Goal: Task Accomplishment & Management: Complete application form

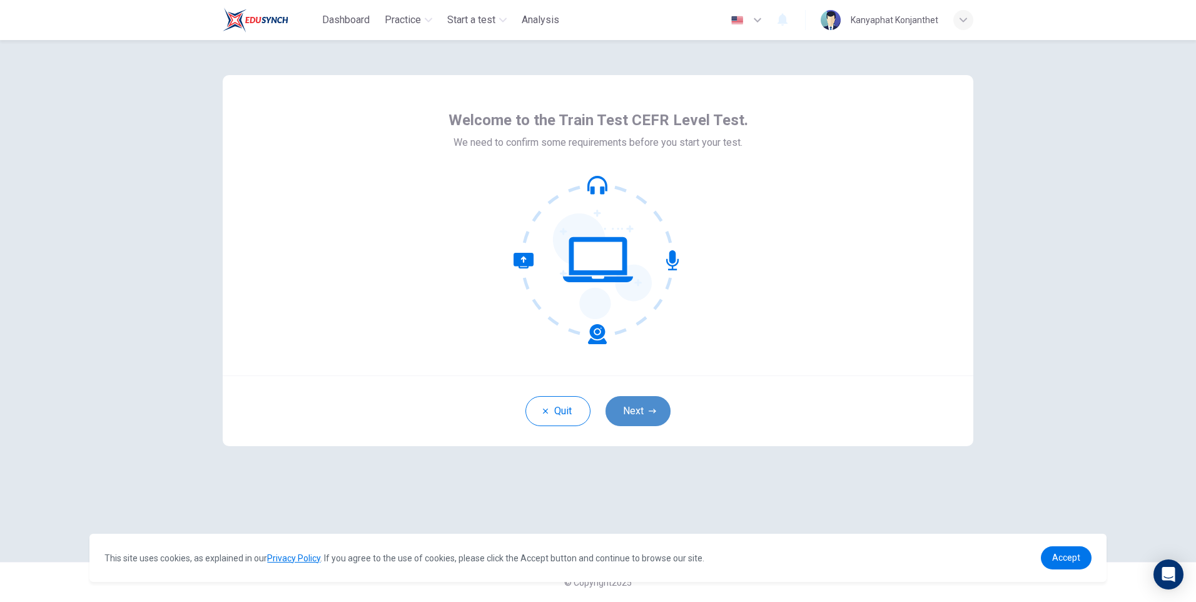
click at [637, 403] on button "Next" at bounding box center [637, 411] width 65 height 30
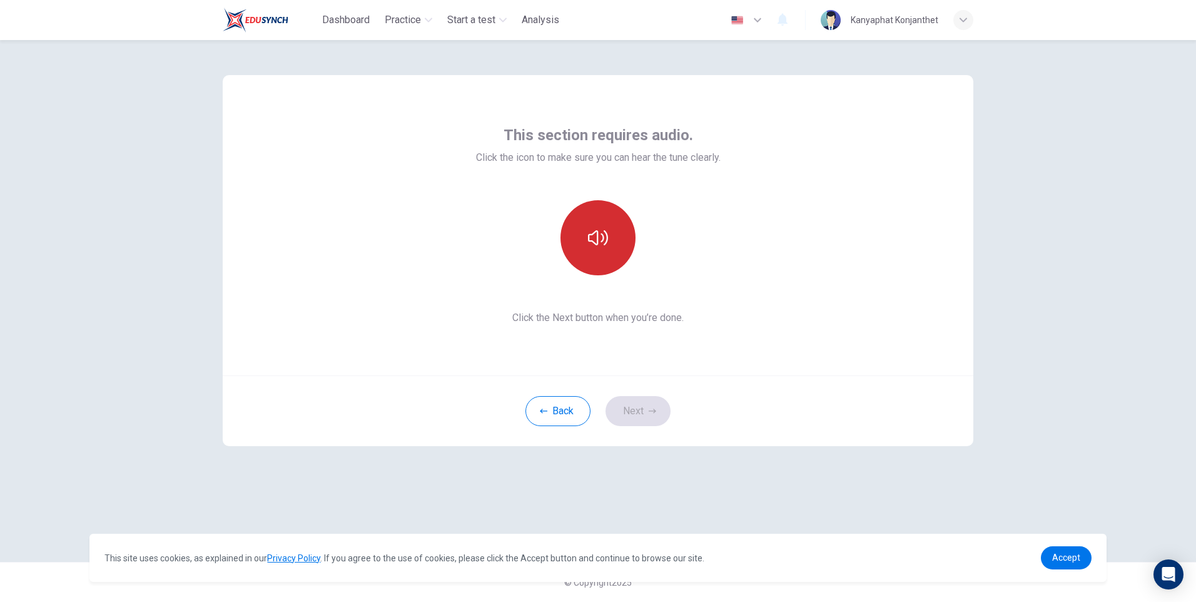
click at [600, 243] on icon "button" at bounding box center [598, 238] width 20 height 20
click at [592, 248] on button "button" at bounding box center [597, 237] width 75 height 75
click at [599, 244] on icon "button" at bounding box center [598, 238] width 20 height 20
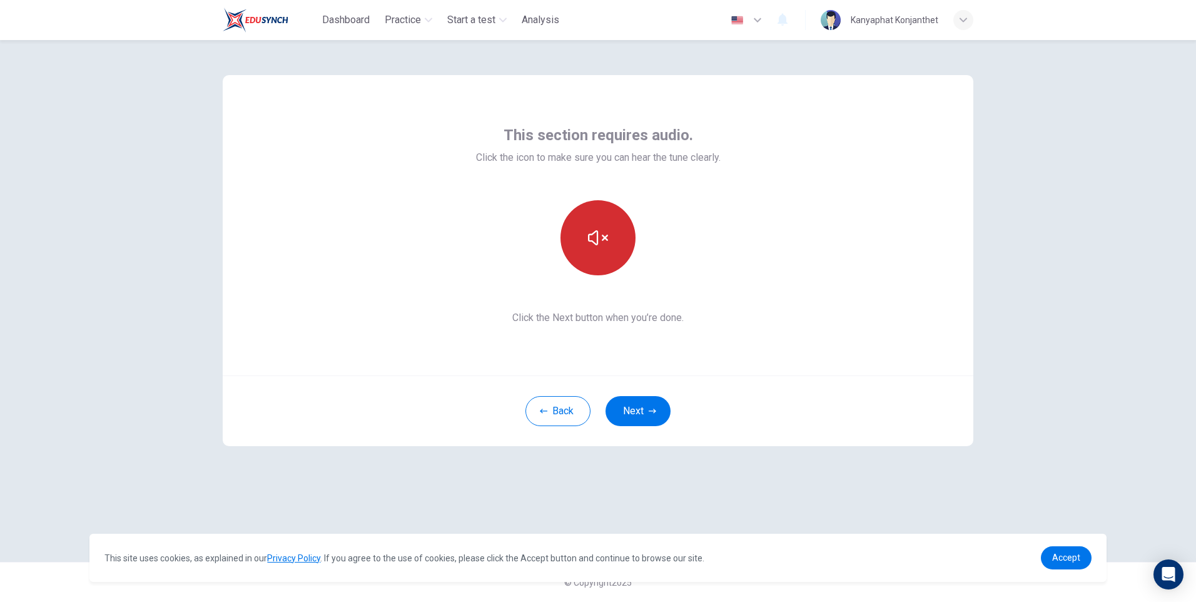
click at [609, 241] on button "button" at bounding box center [597, 237] width 75 height 75
click at [609, 237] on button "button" at bounding box center [597, 237] width 75 height 75
click at [647, 409] on button "Next" at bounding box center [637, 411] width 65 height 30
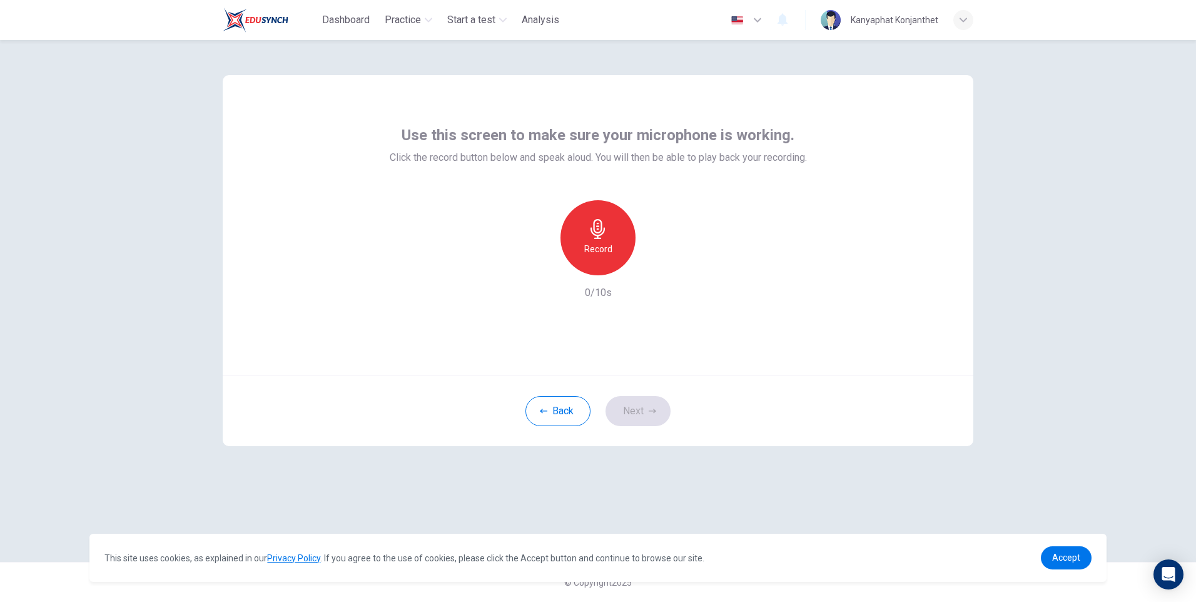
click at [609, 248] on h6 "Record" at bounding box center [598, 248] width 28 height 15
click at [658, 273] on div "button" at bounding box center [655, 265] width 20 height 20
click at [650, 405] on button "Next" at bounding box center [637, 411] width 65 height 30
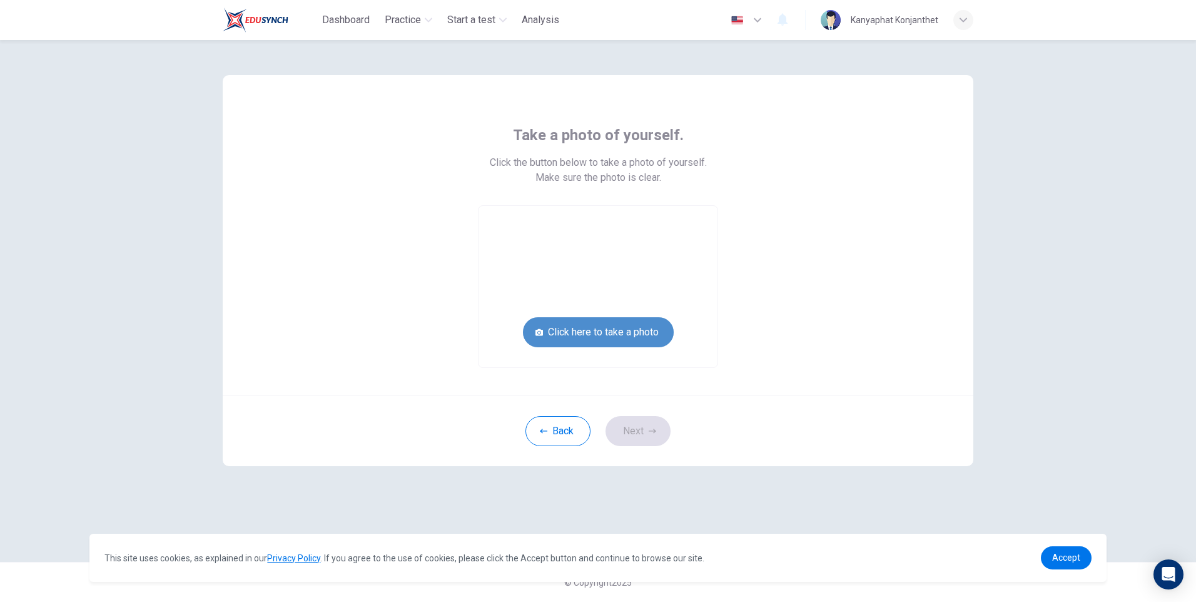
click at [597, 335] on button "Click here to take a photo" at bounding box center [598, 332] width 151 height 30
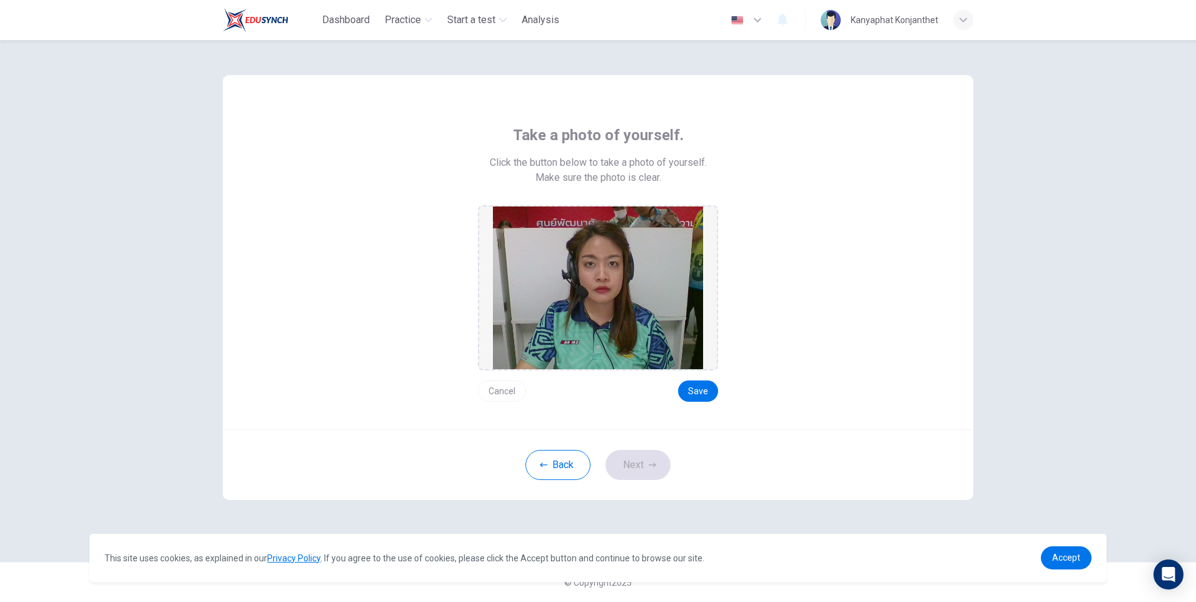
click at [516, 388] on button "Cancel" at bounding box center [502, 390] width 48 height 21
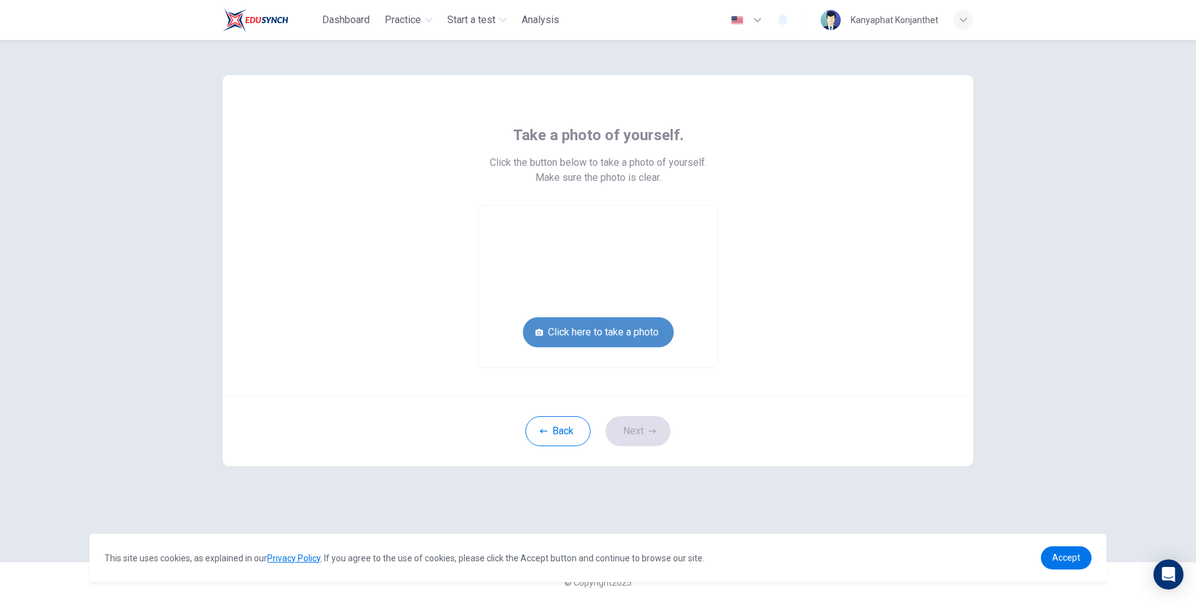
click at [605, 334] on button "Click here to take a photo" at bounding box center [598, 332] width 151 height 30
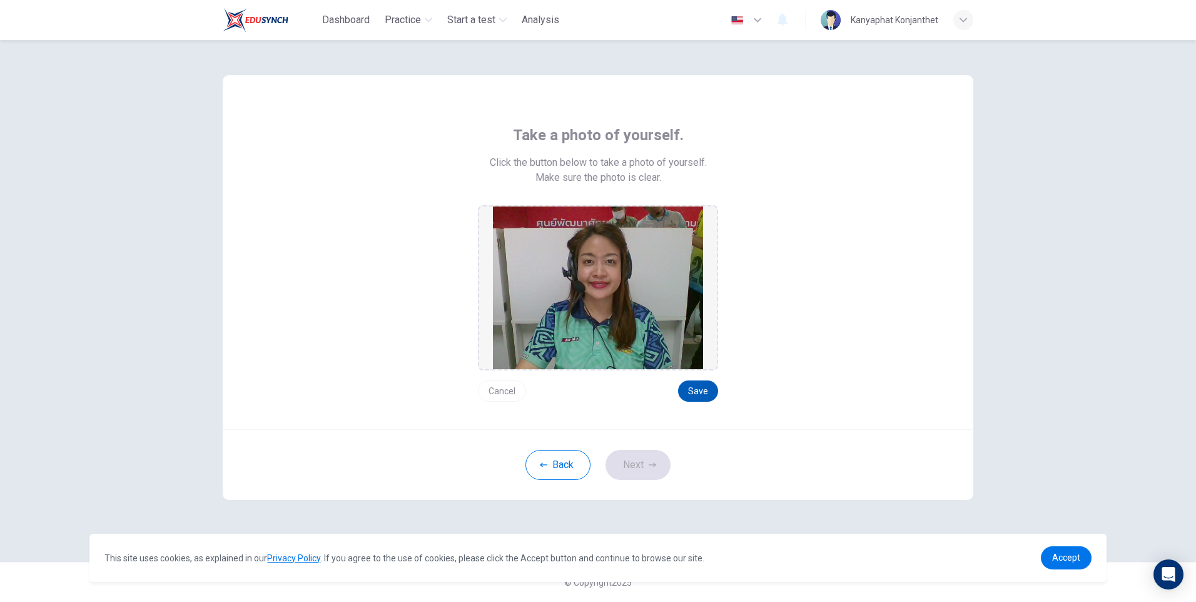
click at [709, 385] on button "Save" at bounding box center [698, 390] width 40 height 21
click at [699, 393] on button "Save" at bounding box center [698, 390] width 40 height 21
click at [647, 469] on button "Next" at bounding box center [637, 465] width 65 height 30
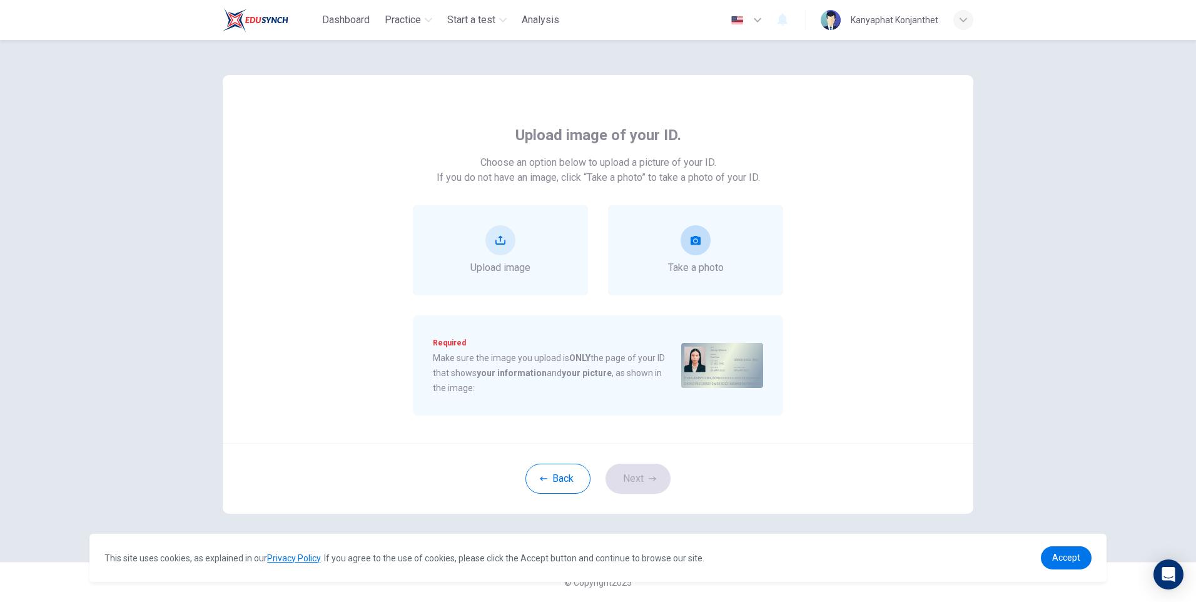
click at [721, 244] on div "Take a photo" at bounding box center [696, 250] width 56 height 50
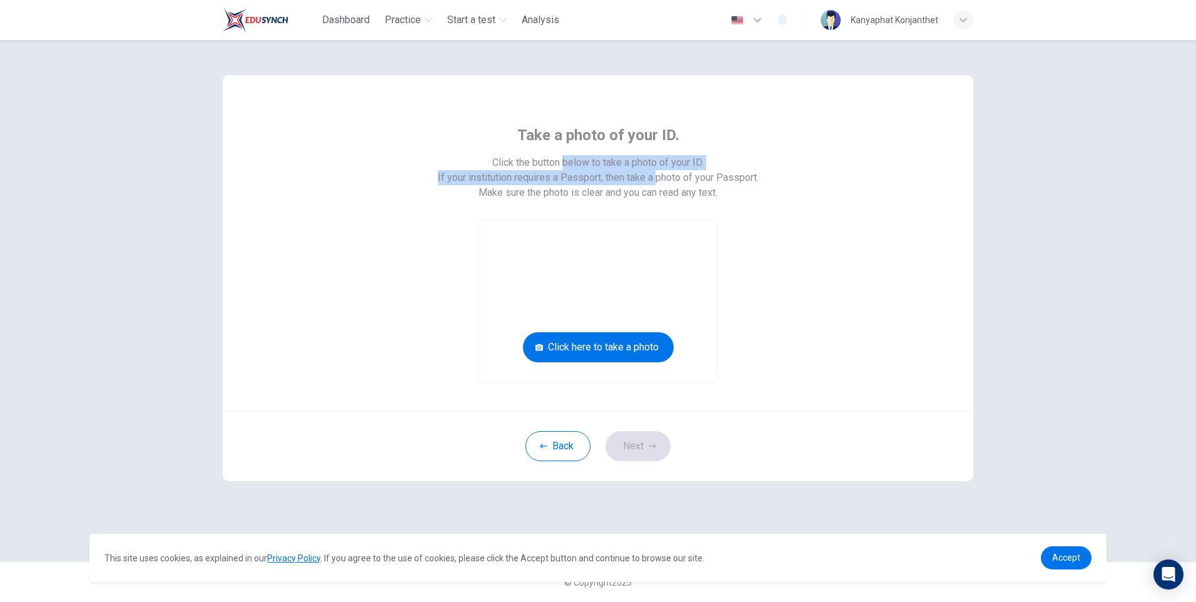
drag, startPoint x: 562, startPoint y: 164, endPoint x: 652, endPoint y: 183, distance: 92.0
click at [652, 183] on span "Click the button below to take a photo of your ID. If your institution requires…" at bounding box center [598, 170] width 321 height 30
click at [515, 191] on span "Make sure the photo is clear and you can read any text." at bounding box center [597, 192] width 239 height 15
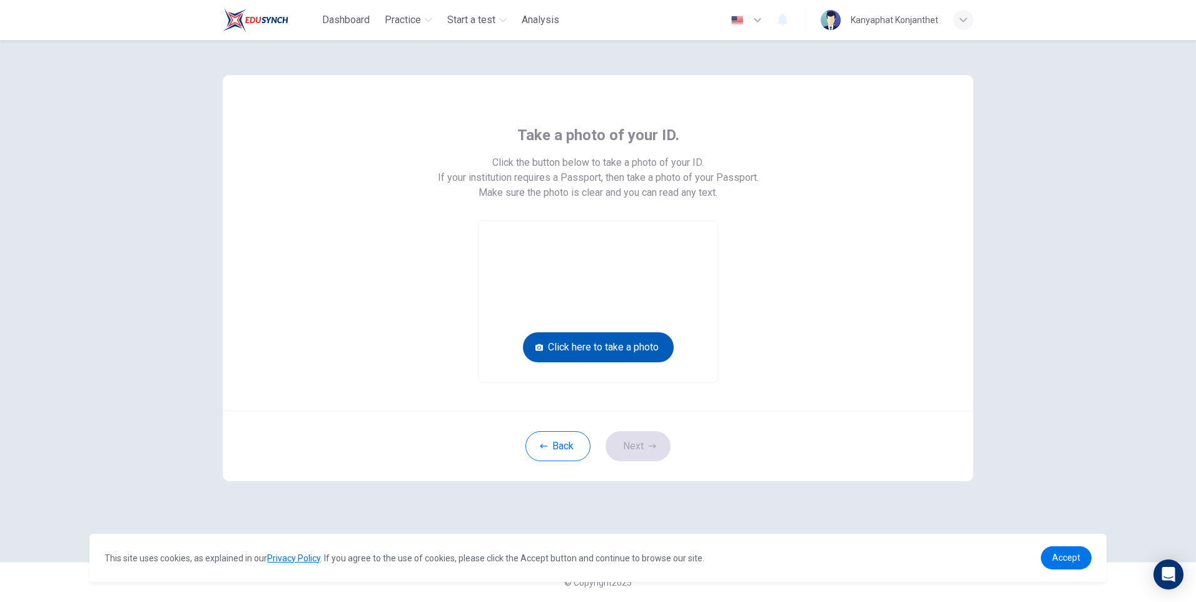
click at [608, 345] on button "Click here to take a photo" at bounding box center [598, 347] width 151 height 30
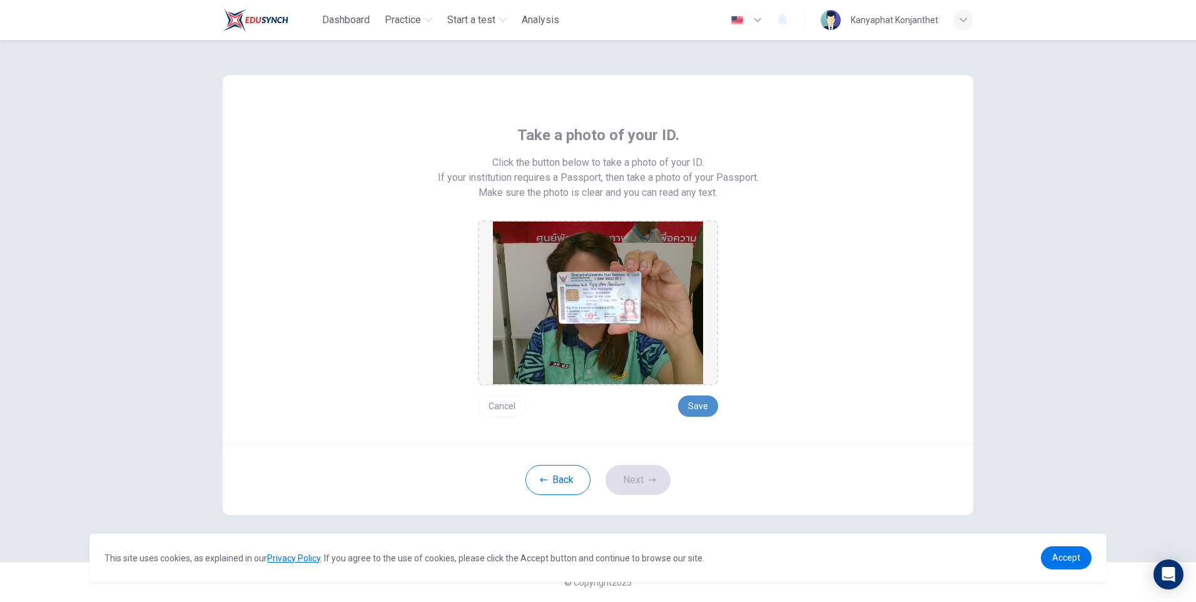
click at [702, 400] on button "Save" at bounding box center [698, 405] width 40 height 21
click at [695, 401] on button "Save" at bounding box center [698, 405] width 40 height 21
click at [633, 480] on button "Next" at bounding box center [637, 480] width 65 height 30
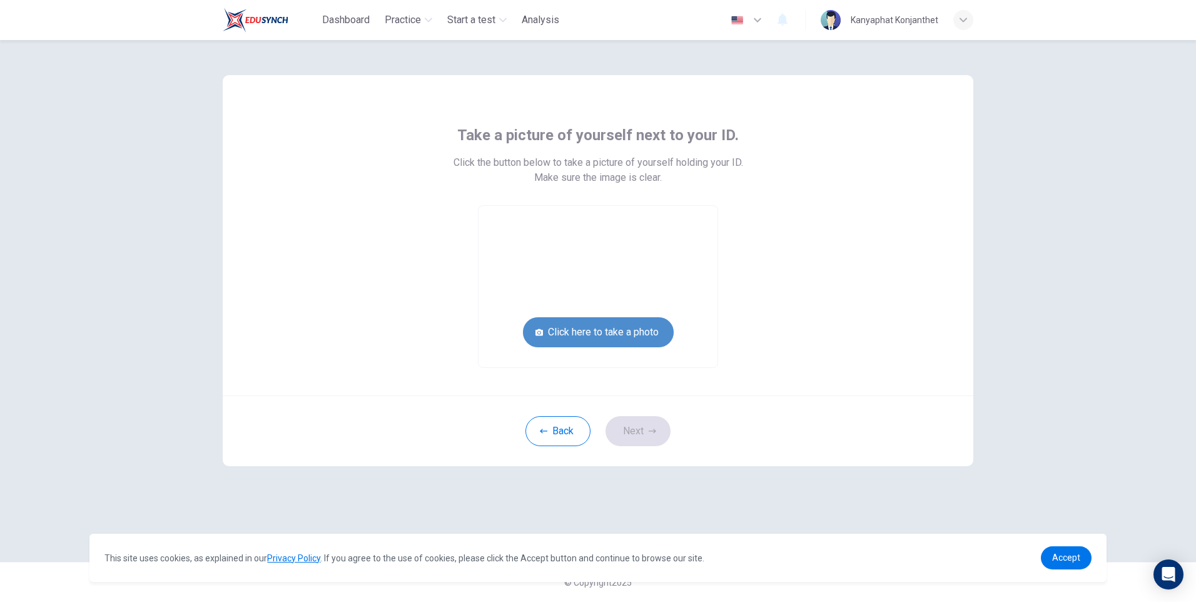
click at [606, 333] on button "Click here to take a photo" at bounding box center [598, 332] width 151 height 30
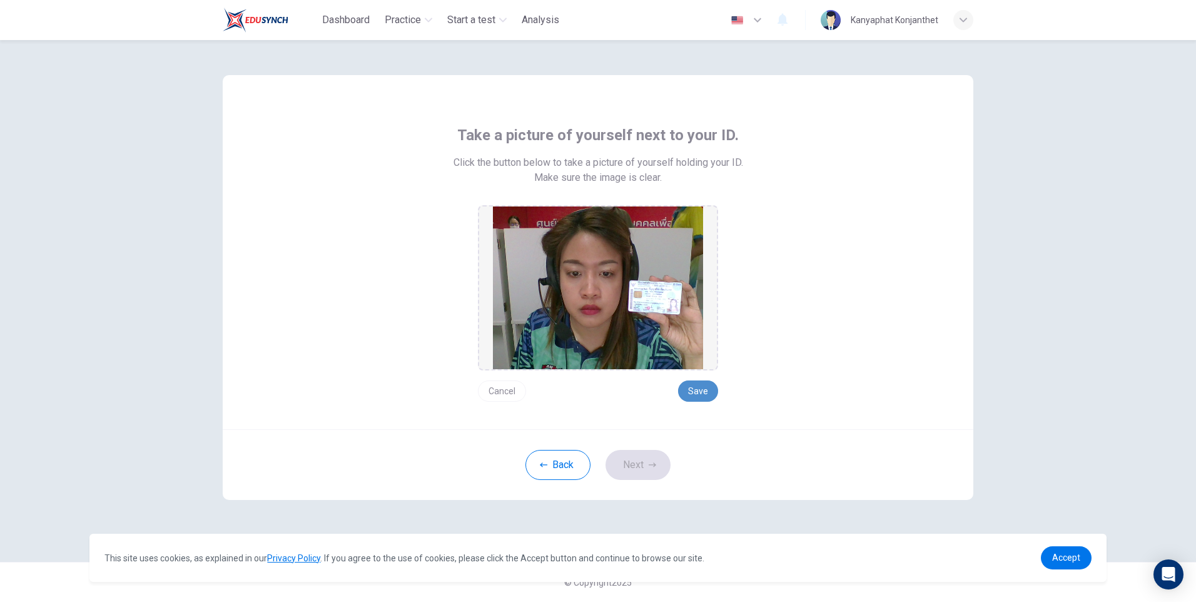
click at [700, 389] on button "Save" at bounding box center [698, 390] width 40 height 21
click at [648, 461] on icon "button" at bounding box center [652, 465] width 8 height 8
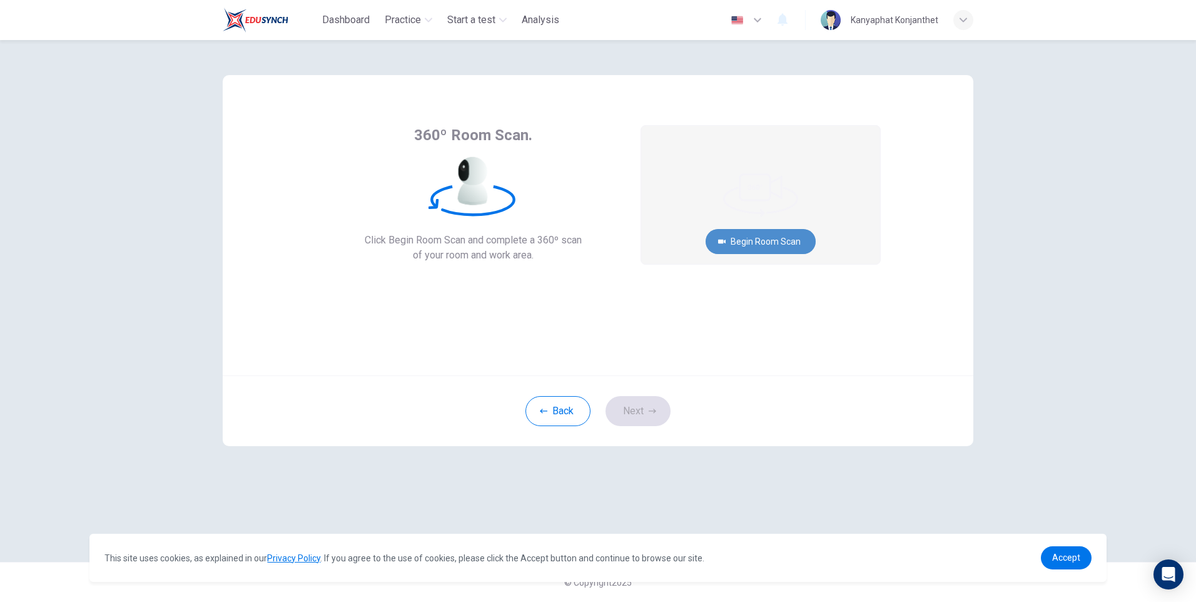
click at [768, 244] on button "Begin Room Scan" at bounding box center [760, 241] width 110 height 25
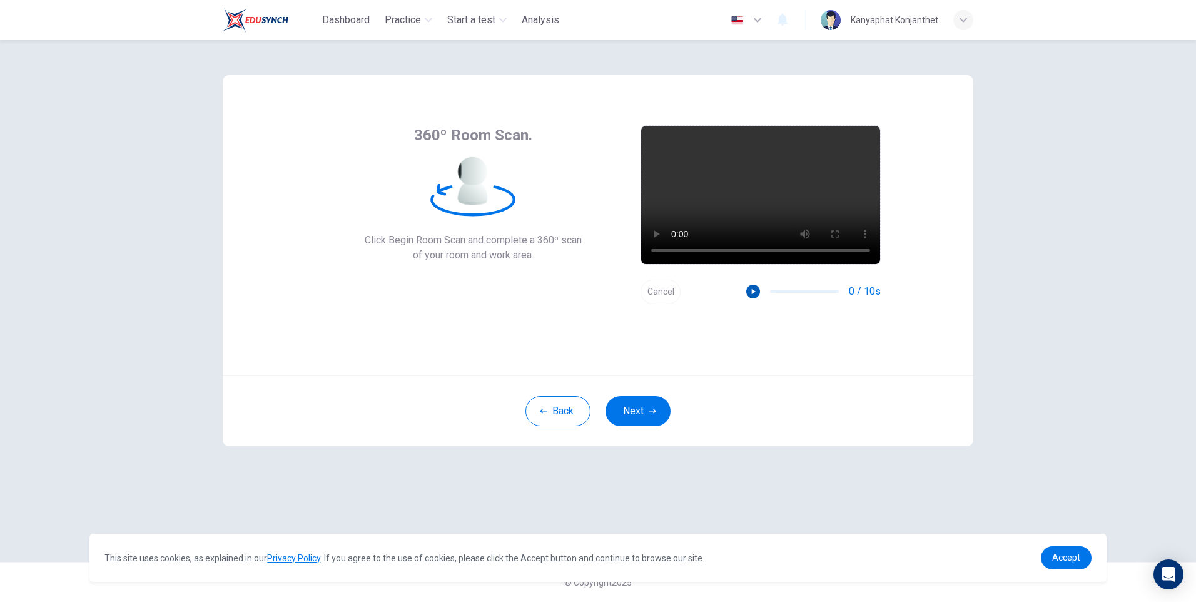
click at [757, 294] on icon "button" at bounding box center [752, 291] width 9 height 9
click at [635, 409] on button "Next" at bounding box center [637, 411] width 65 height 30
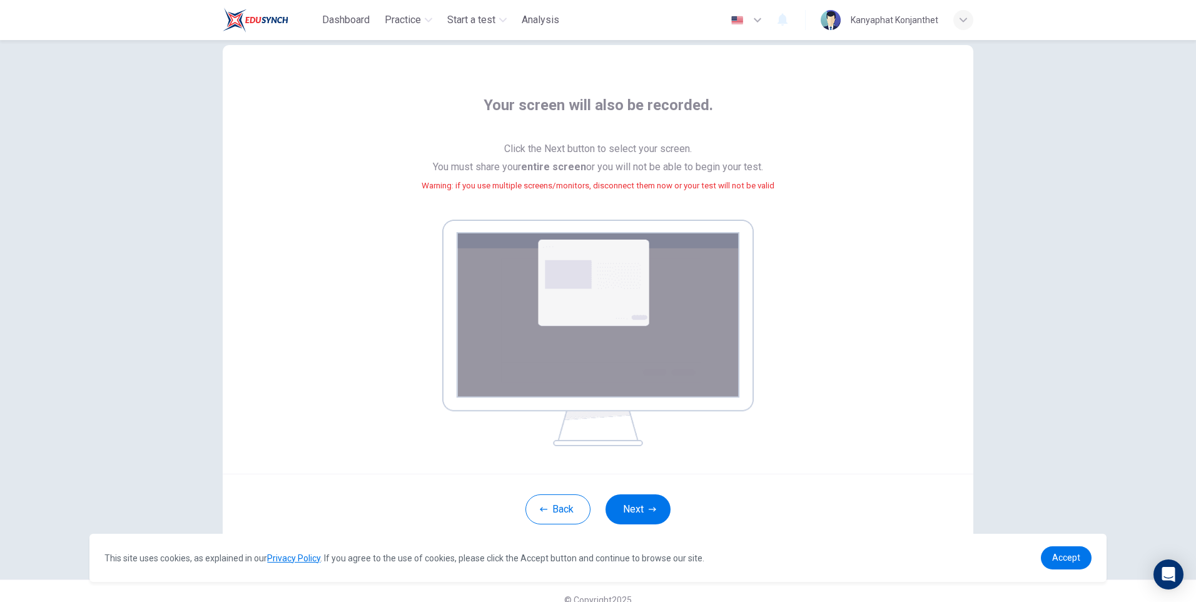
scroll to position [47, 0]
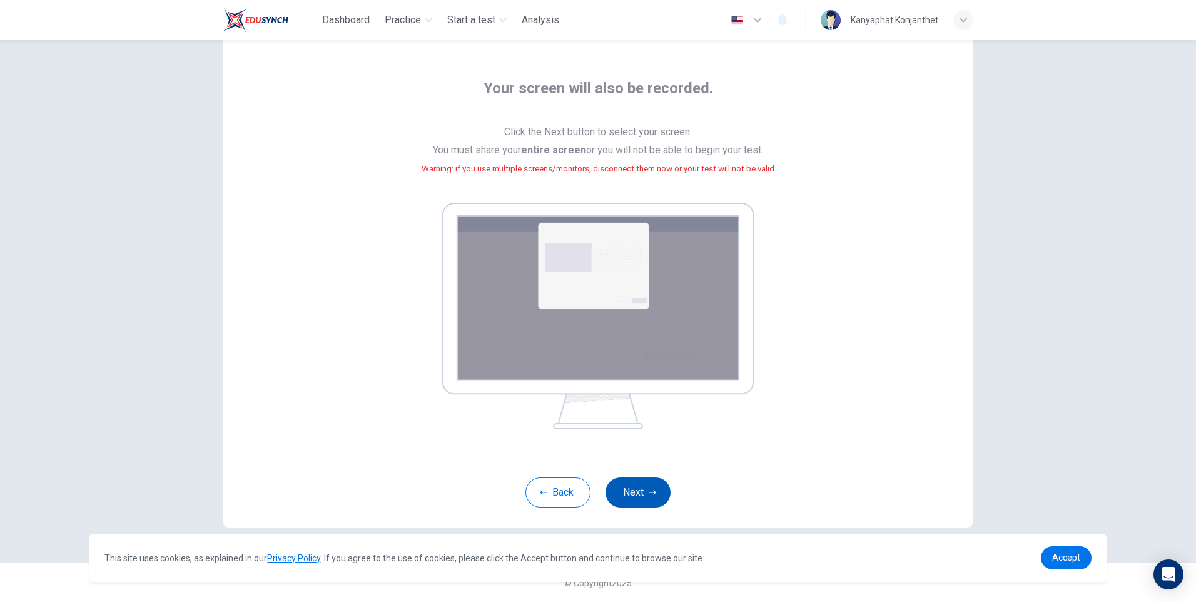
click at [628, 485] on button "Next" at bounding box center [637, 492] width 65 height 30
click at [620, 491] on button "Next" at bounding box center [637, 492] width 65 height 30
click at [647, 498] on button "Next" at bounding box center [637, 492] width 65 height 30
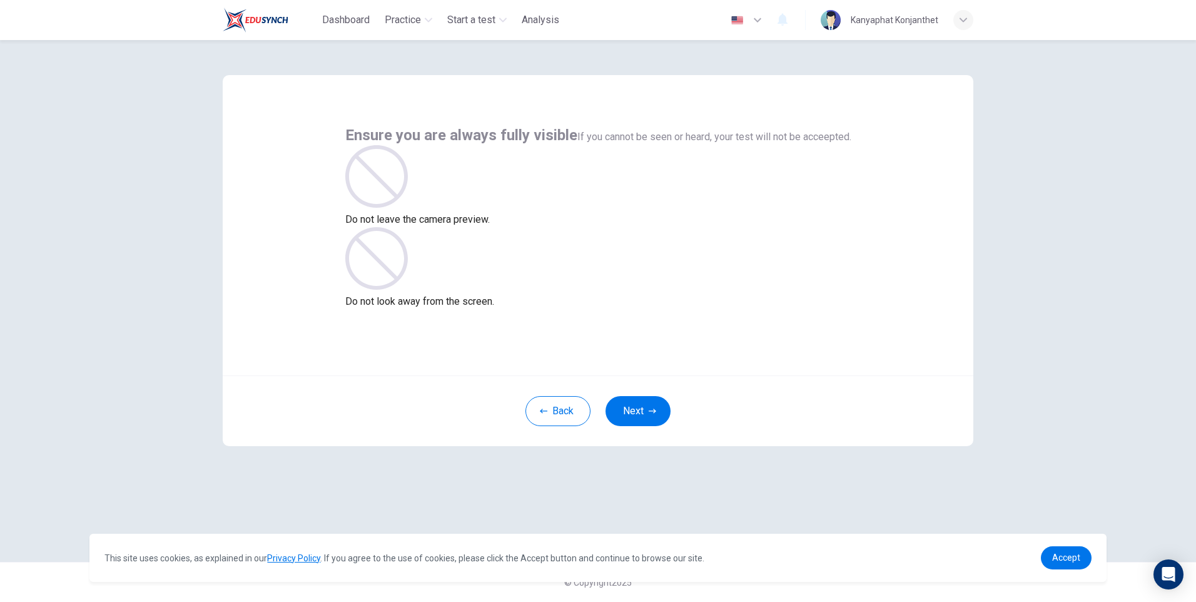
click at [713, 243] on div "Do not look away from the screen." at bounding box center [598, 268] width 506 height 82
click at [645, 415] on button "Next" at bounding box center [637, 411] width 65 height 30
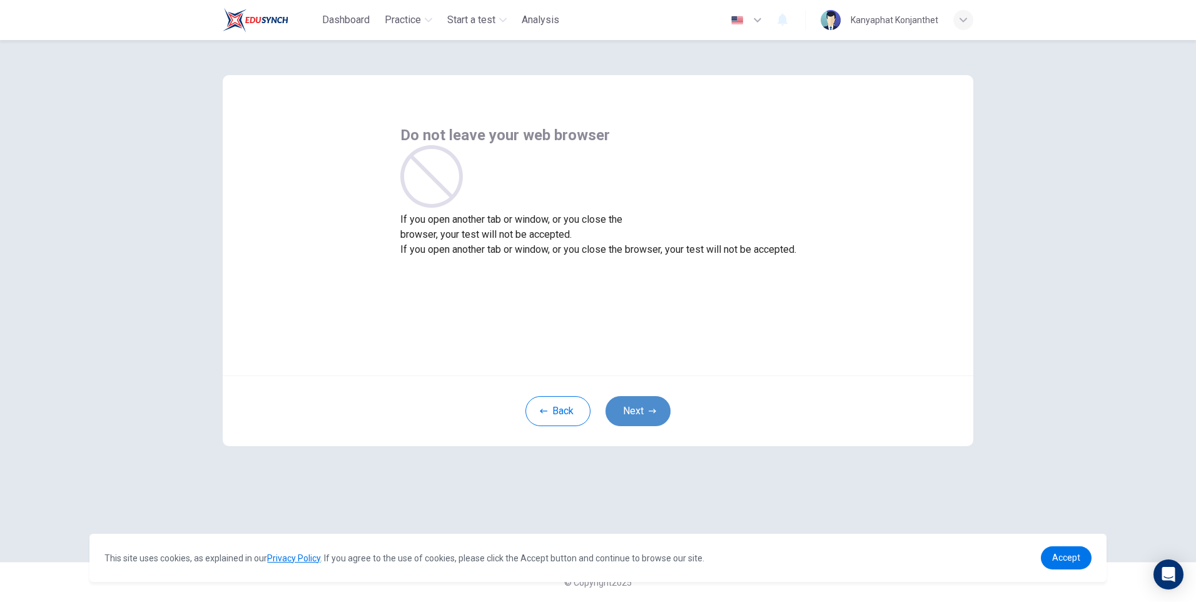
click at [650, 407] on icon "button" at bounding box center [652, 411] width 8 height 8
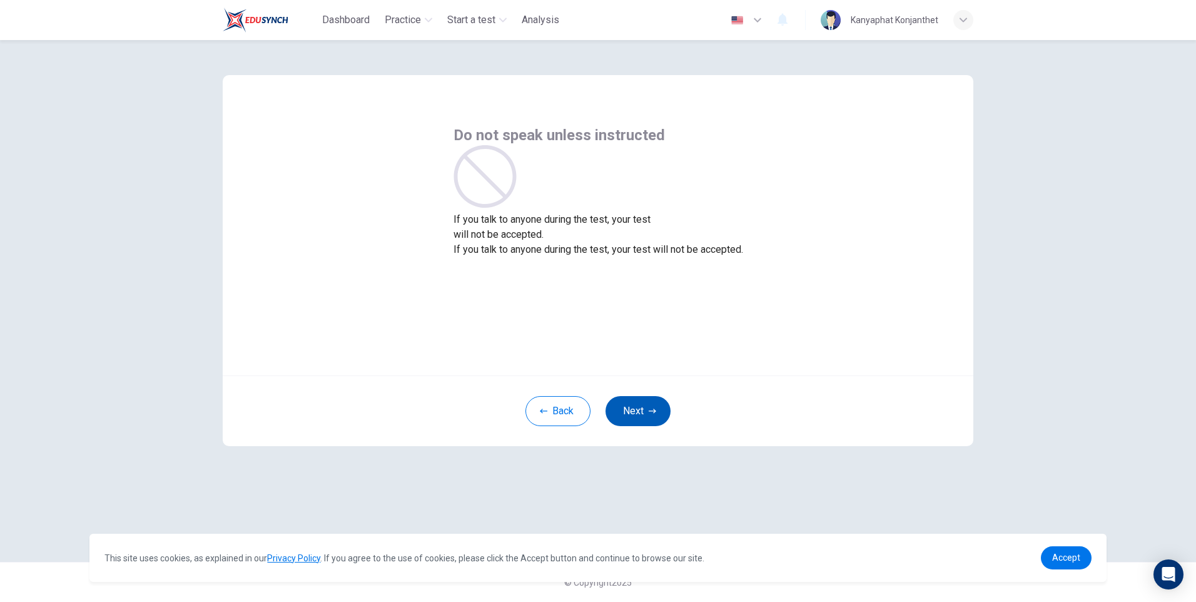
click at [643, 405] on button "Next" at bounding box center [637, 411] width 65 height 30
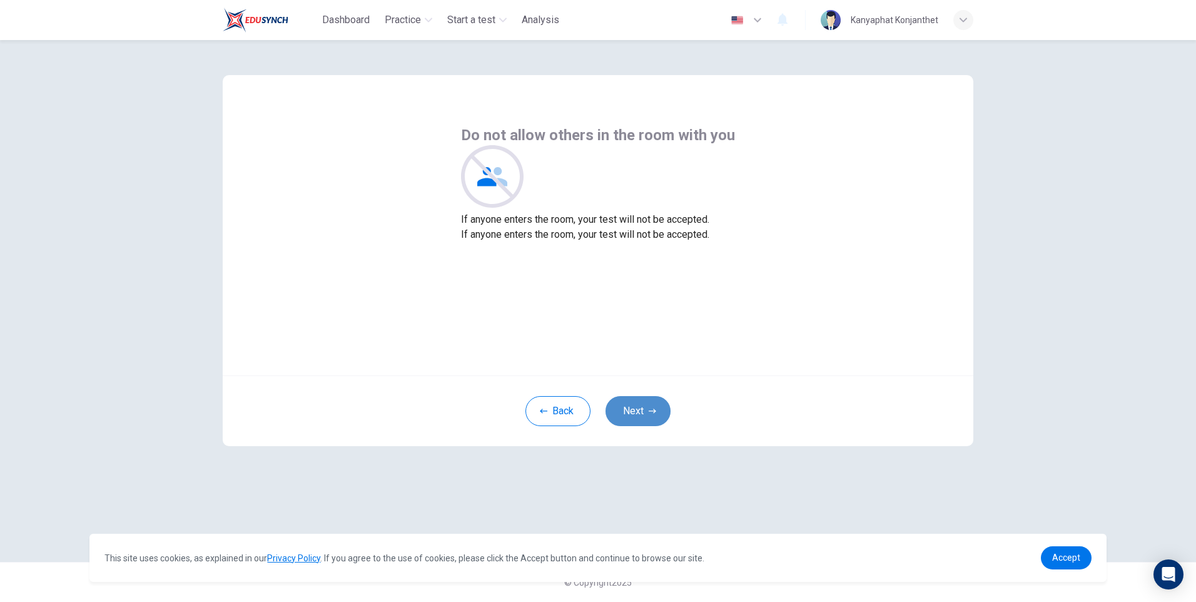
click at [640, 410] on button "Next" at bounding box center [637, 411] width 65 height 30
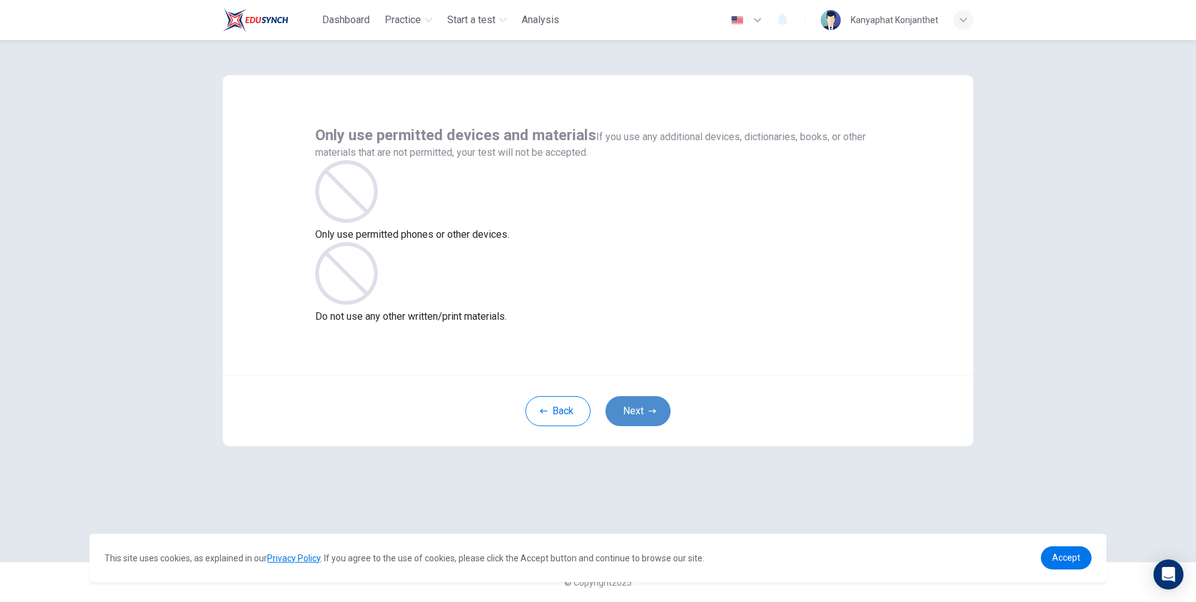
click at [638, 406] on button "Next" at bounding box center [637, 411] width 65 height 30
click at [641, 410] on button "Next" at bounding box center [637, 411] width 65 height 30
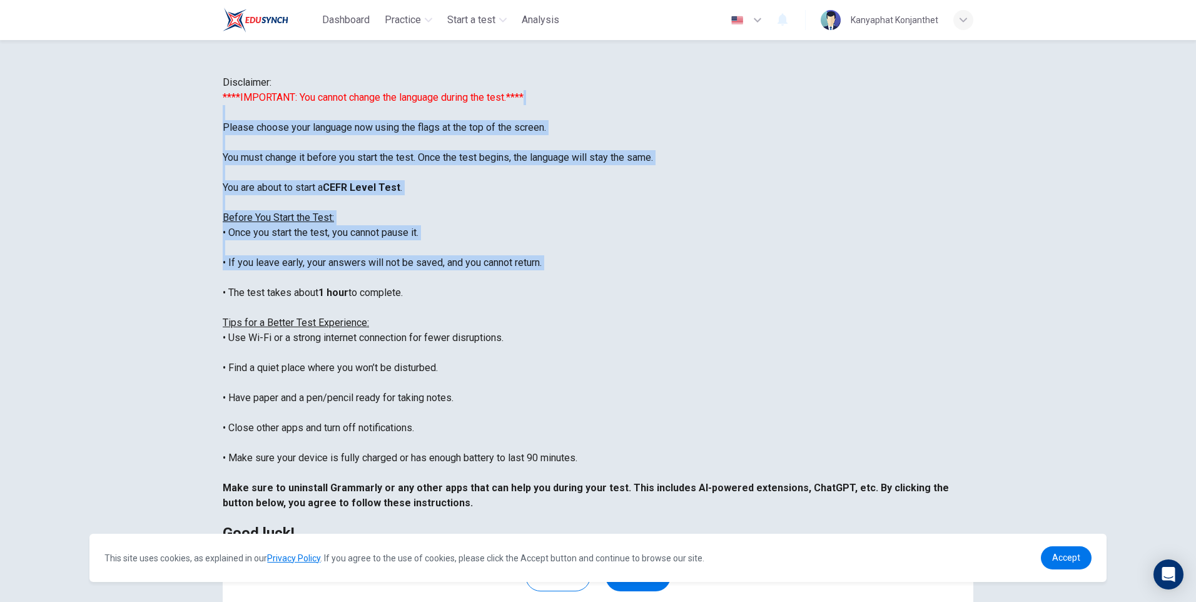
drag, startPoint x: 403, startPoint y: 204, endPoint x: 554, endPoint y: 363, distance: 219.4
click at [554, 363] on div "****IMPORTANT: You cannot change the language during the test.**** Please choos…" at bounding box center [598, 315] width 750 height 450
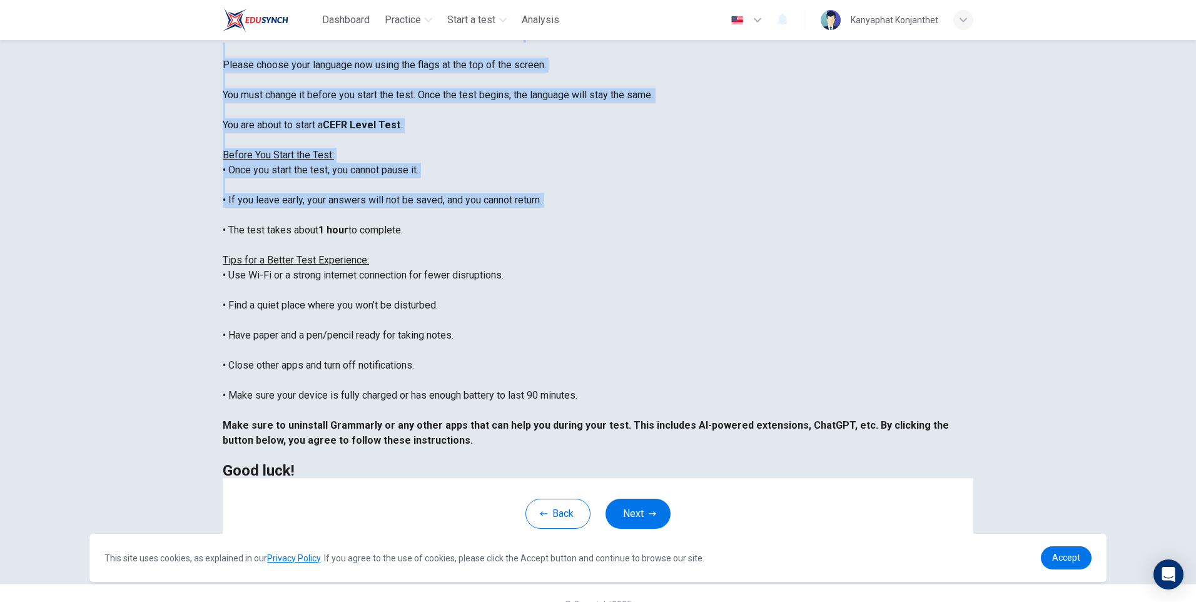
scroll to position [94, 0]
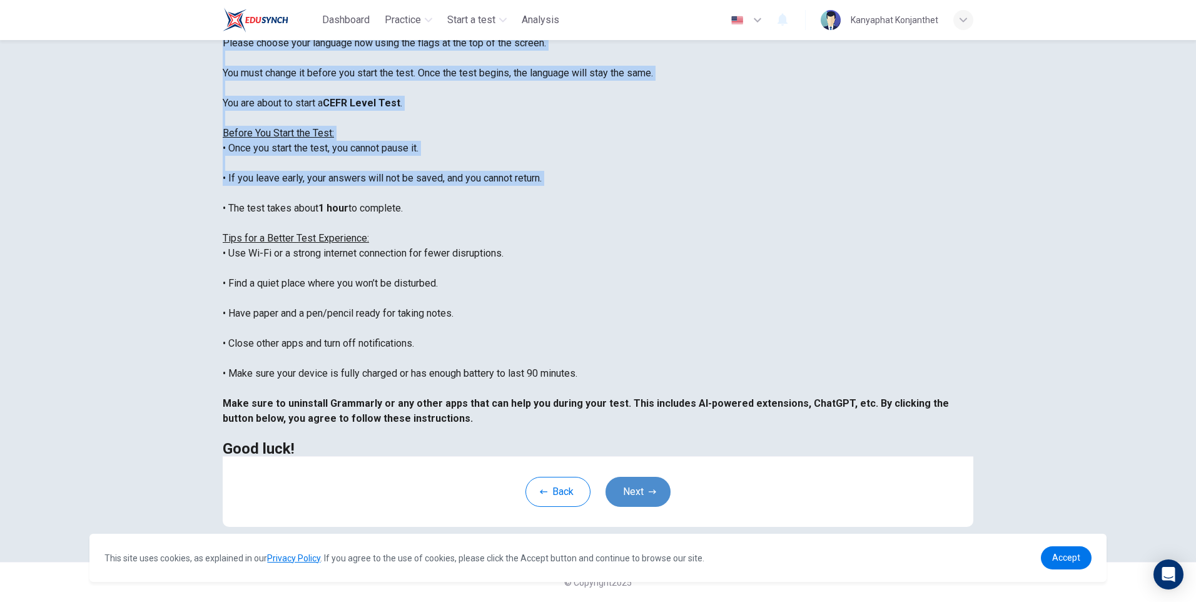
click at [638, 488] on button "Next" at bounding box center [637, 491] width 65 height 30
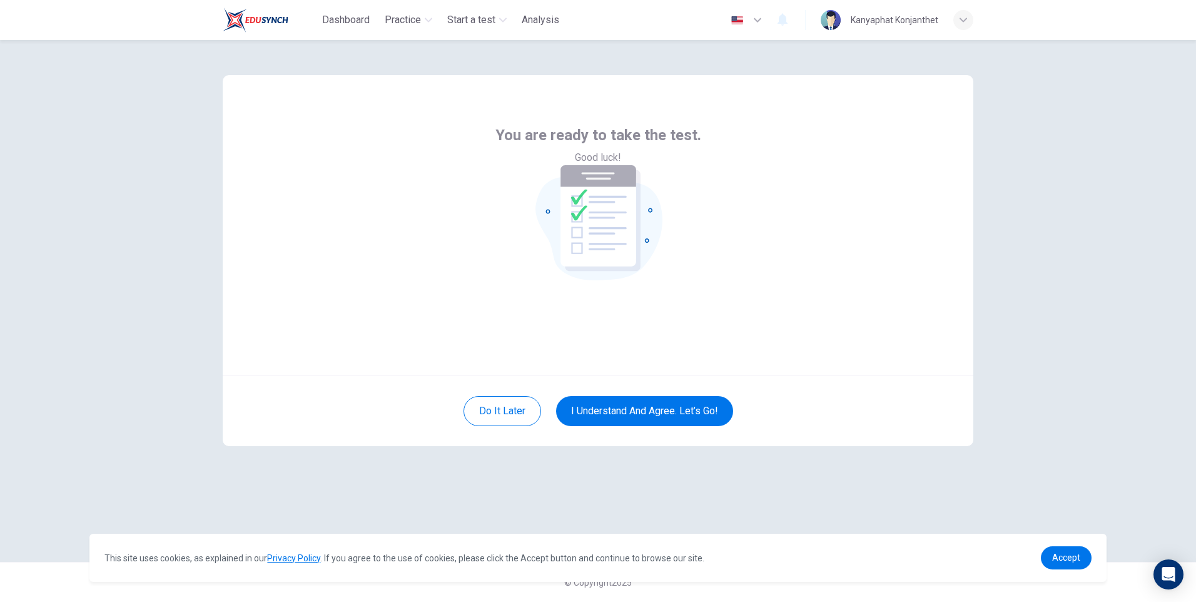
scroll to position [0, 0]
click at [674, 411] on button "I understand and agree. Let’s go!" at bounding box center [644, 411] width 177 height 30
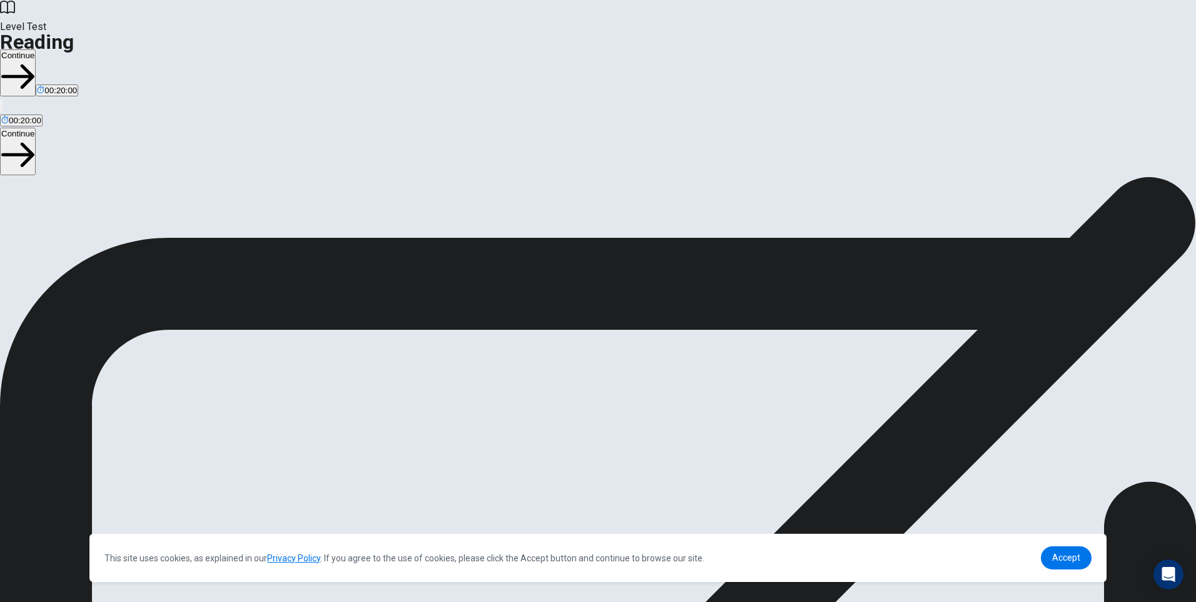
click at [36, 49] on button "Continue" at bounding box center [18, 72] width 36 height 47
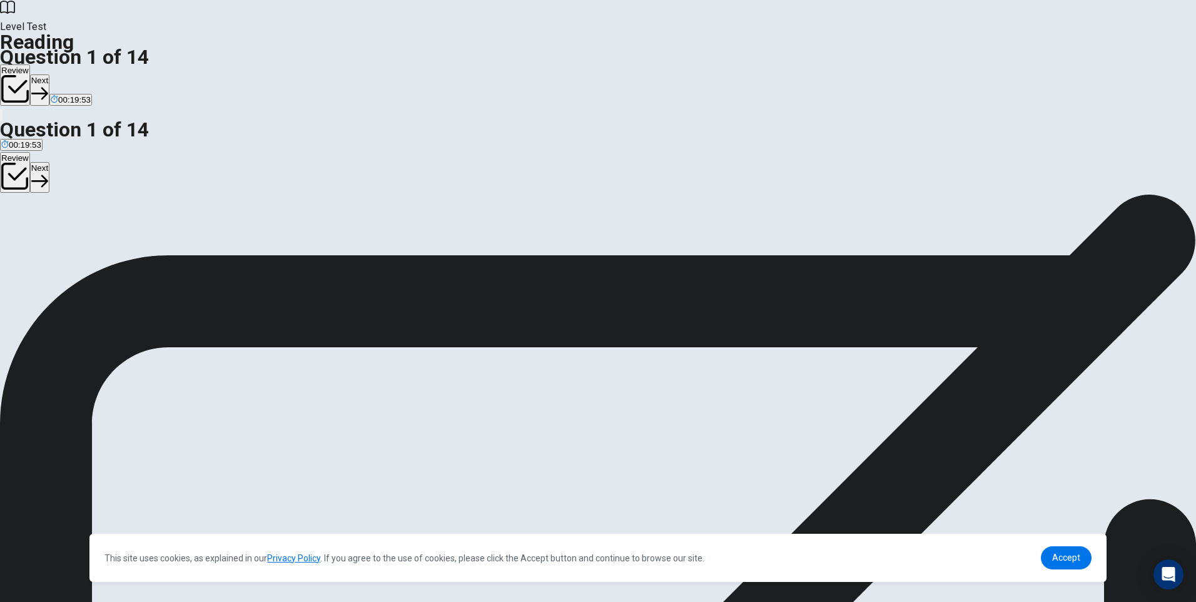
drag, startPoint x: 926, startPoint y: 87, endPoint x: 1035, endPoint y: -40, distance: 167.2
click at [1035, 0] on html "This site uses cookies, as explained in our Privacy Policy . If you agree to th…" at bounding box center [598, 301] width 1196 height 602
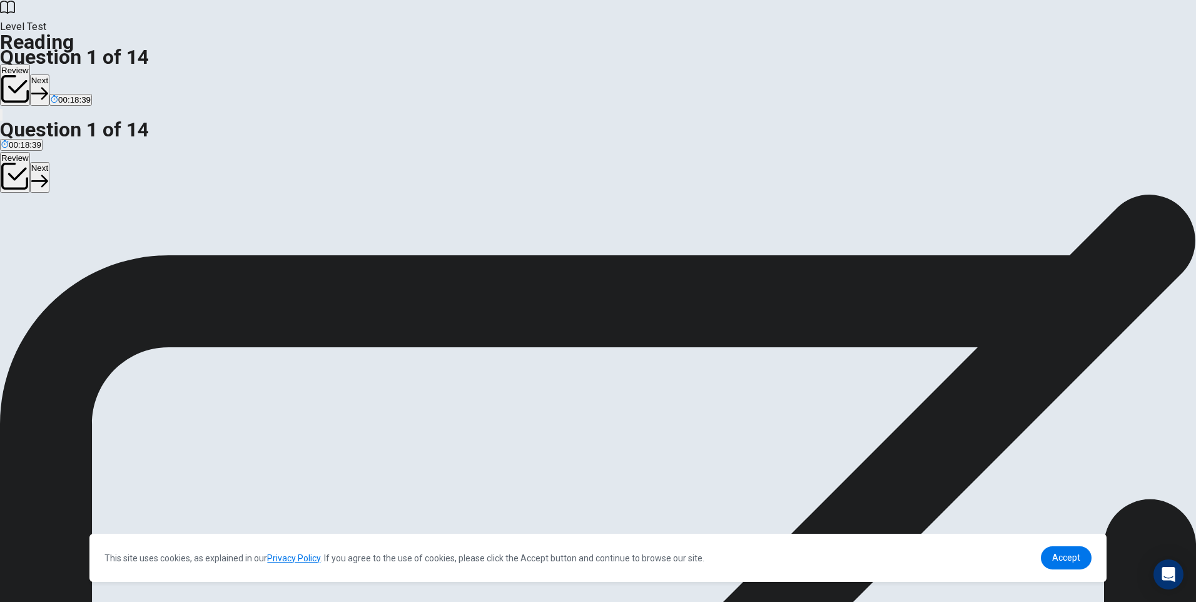
scroll to position [104, 0]
drag, startPoint x: 798, startPoint y: 214, endPoint x: 858, endPoint y: 226, distance: 61.2
click at [49, 74] on button "Next" at bounding box center [39, 89] width 19 height 31
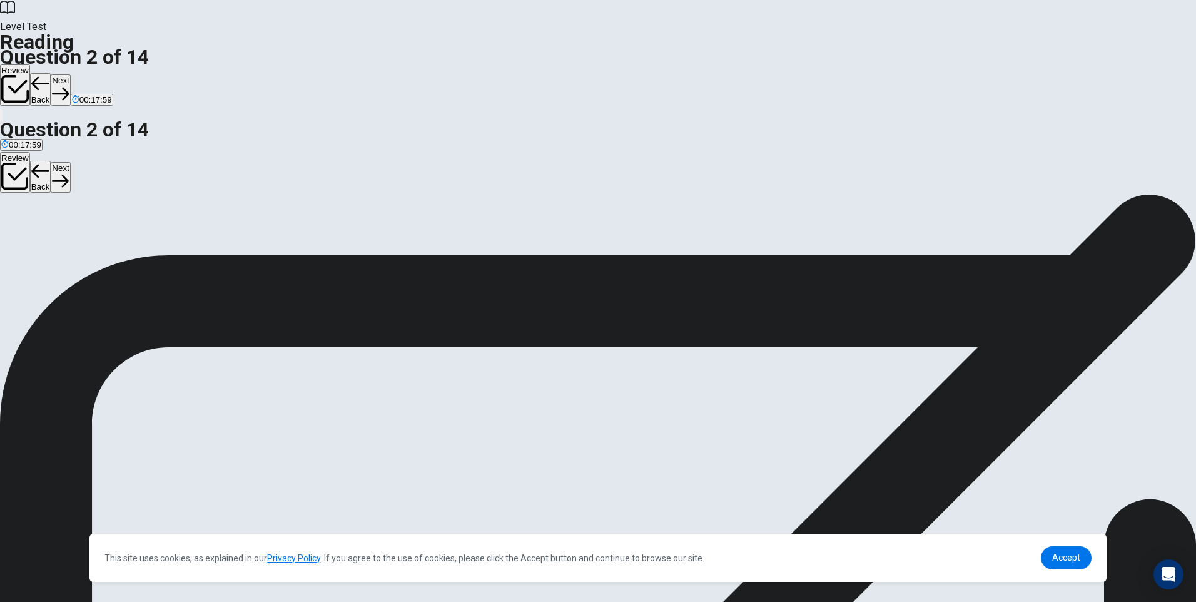
drag, startPoint x: 782, startPoint y: 164, endPoint x: 879, endPoint y: 162, distance: 96.9
drag, startPoint x: 648, startPoint y: 180, endPoint x: 676, endPoint y: 178, distance: 27.6
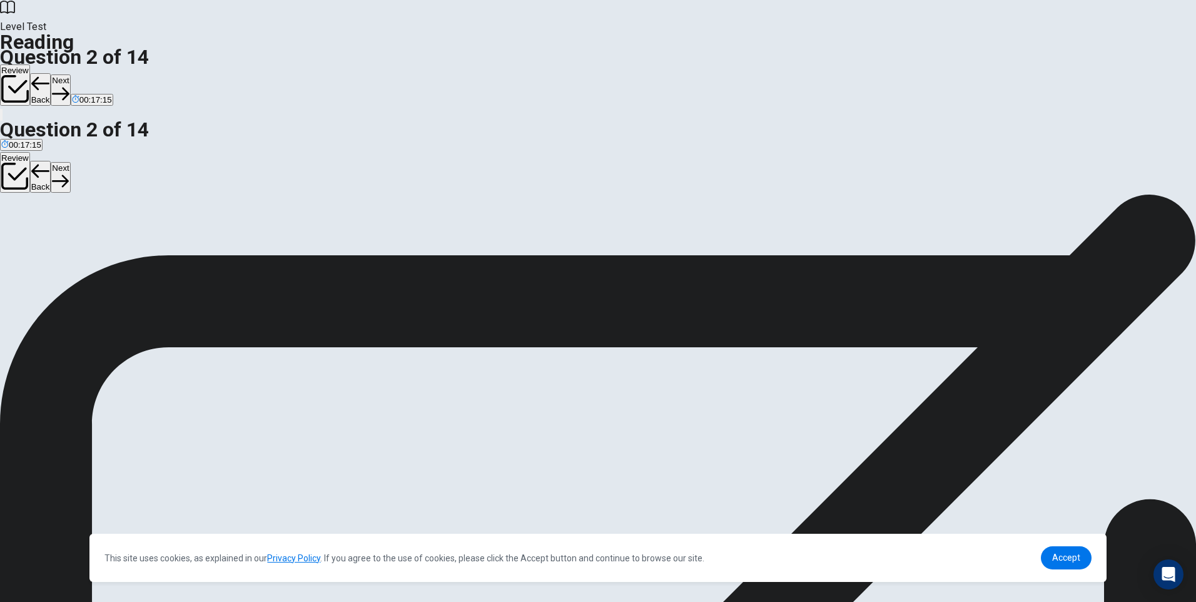
drag, startPoint x: 790, startPoint y: 179, endPoint x: 867, endPoint y: 178, distance: 77.5
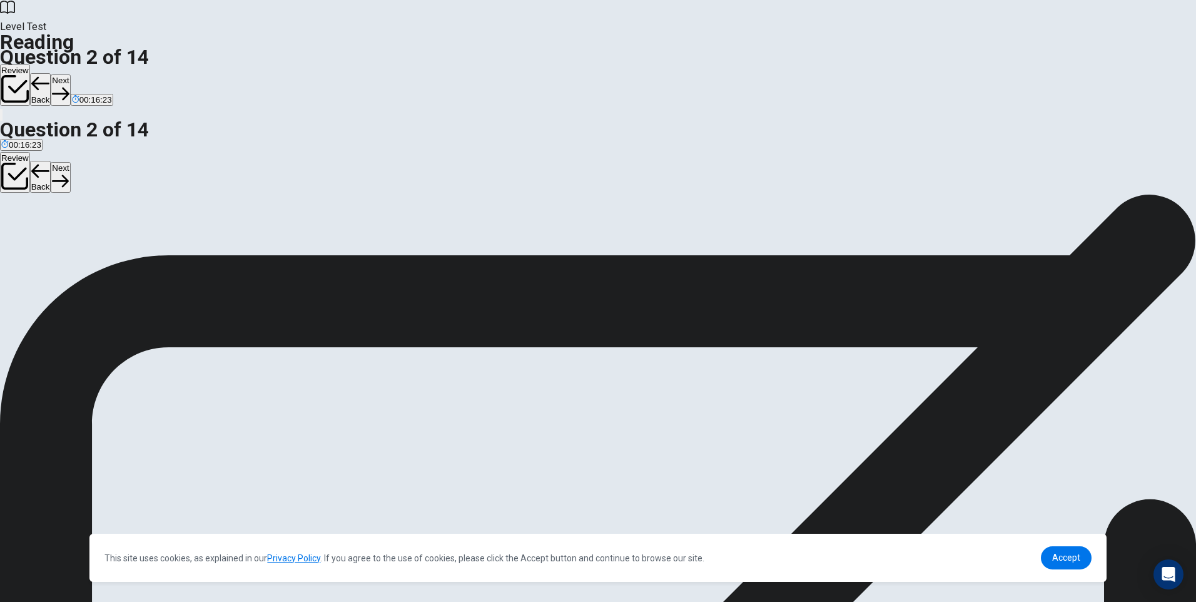
click at [70, 74] on button "Next" at bounding box center [60, 89] width 19 height 31
drag, startPoint x: 300, startPoint y: 125, endPoint x: 378, endPoint y: 129, distance: 78.9
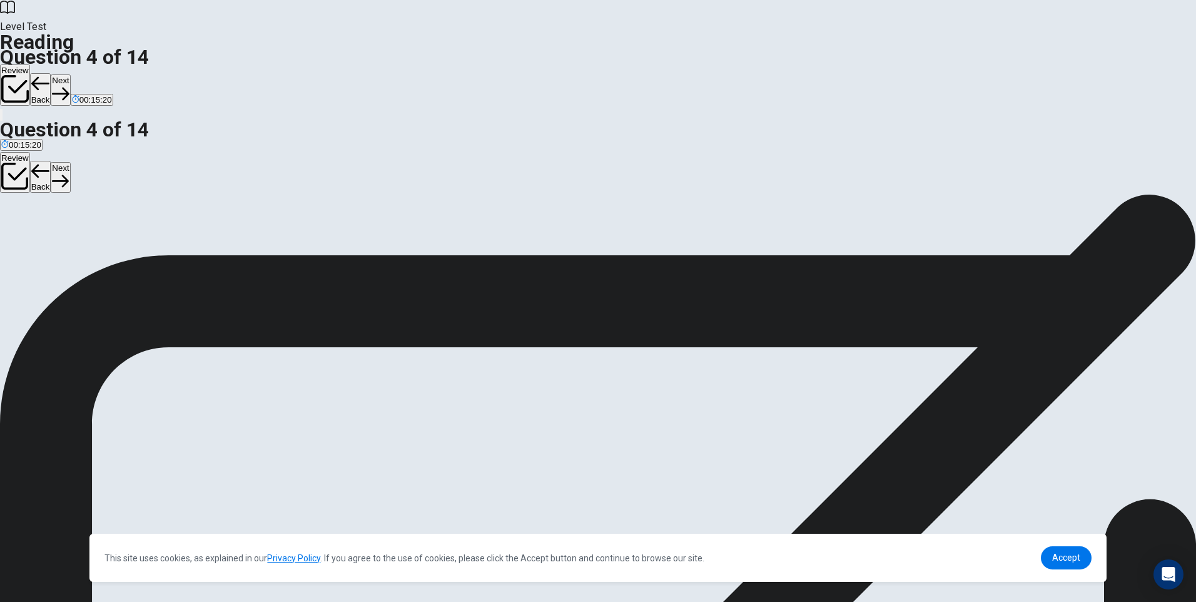
scroll to position [188, 0]
click at [70, 74] on button "Next" at bounding box center [60, 89] width 19 height 31
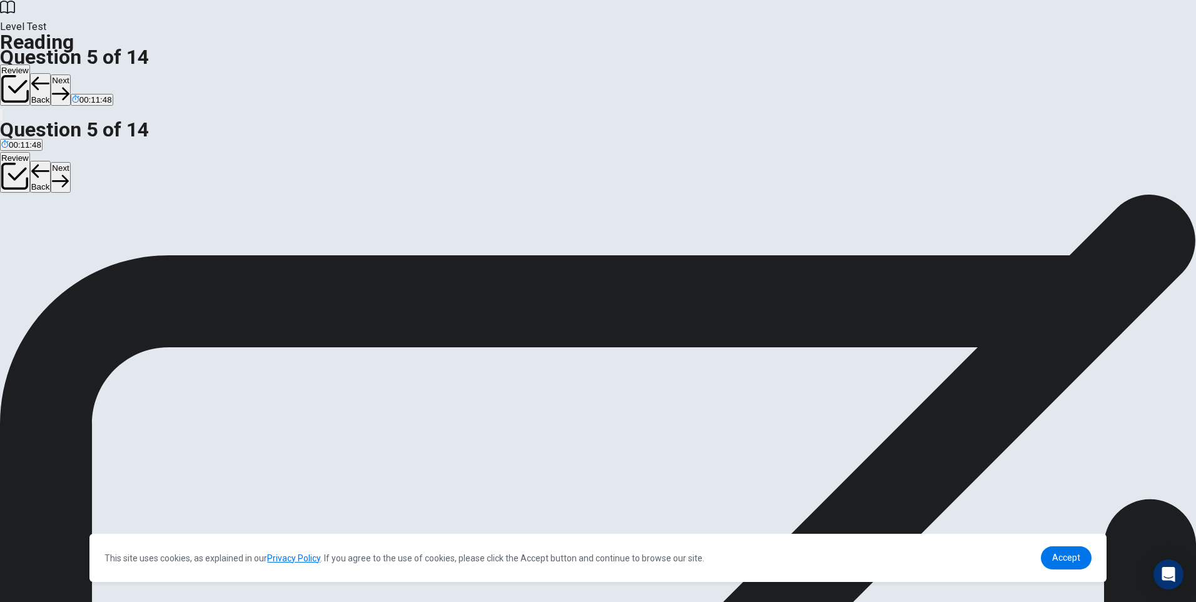
scroll to position [63, 0]
click at [70, 74] on button "Next" at bounding box center [60, 89] width 19 height 31
drag, startPoint x: 430, startPoint y: 128, endPoint x: 446, endPoint y: 128, distance: 16.3
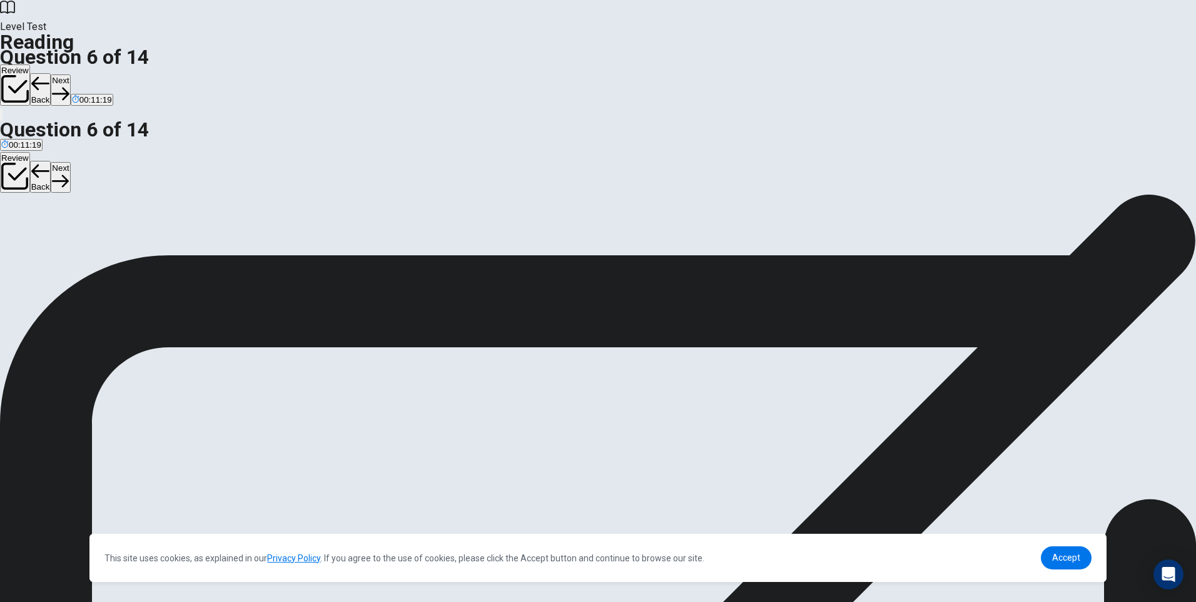
scroll to position [188, 0]
drag, startPoint x: 682, startPoint y: 288, endPoint x: 792, endPoint y: 286, distance: 110.1
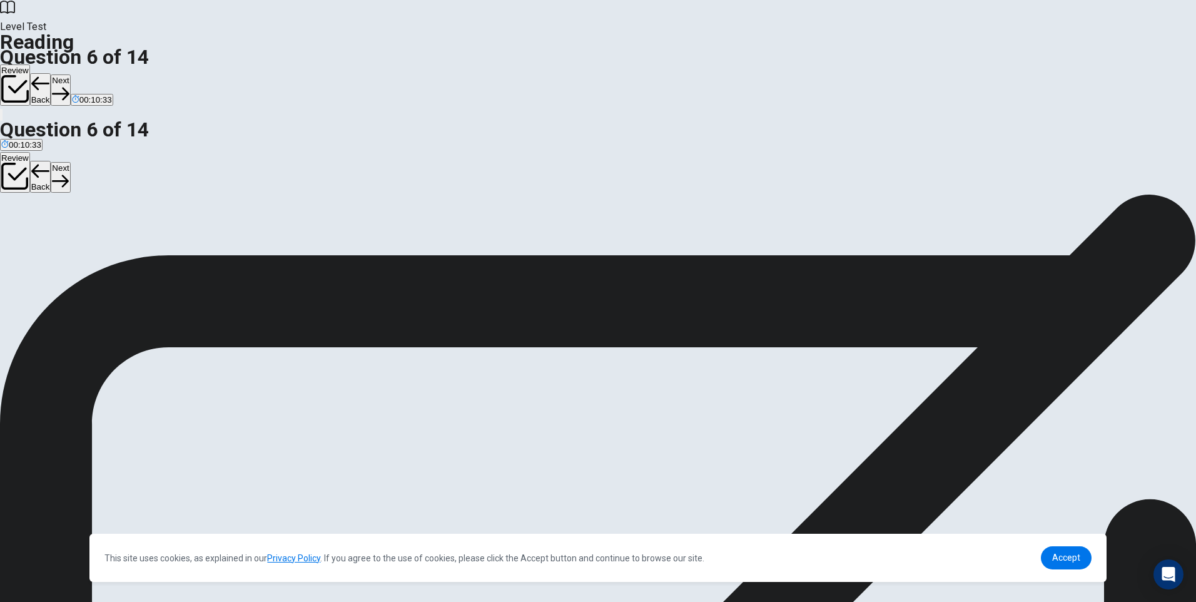
drag, startPoint x: 733, startPoint y: 286, endPoint x: 775, endPoint y: 285, distance: 42.5
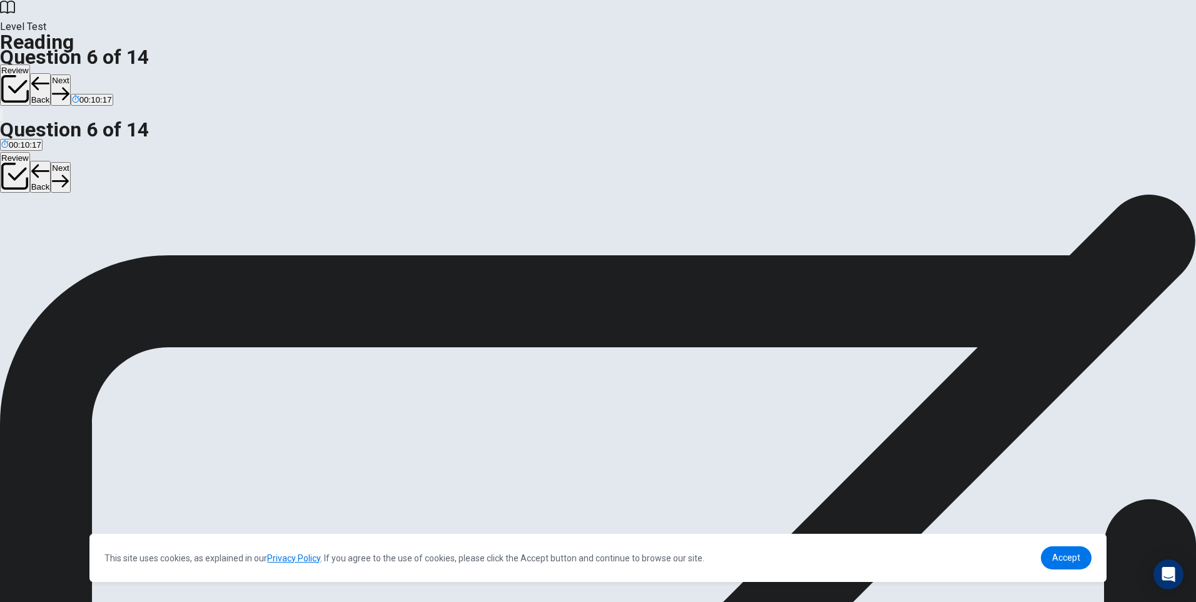
drag, startPoint x: 680, startPoint y: 321, endPoint x: 766, endPoint y: 310, distance: 86.4
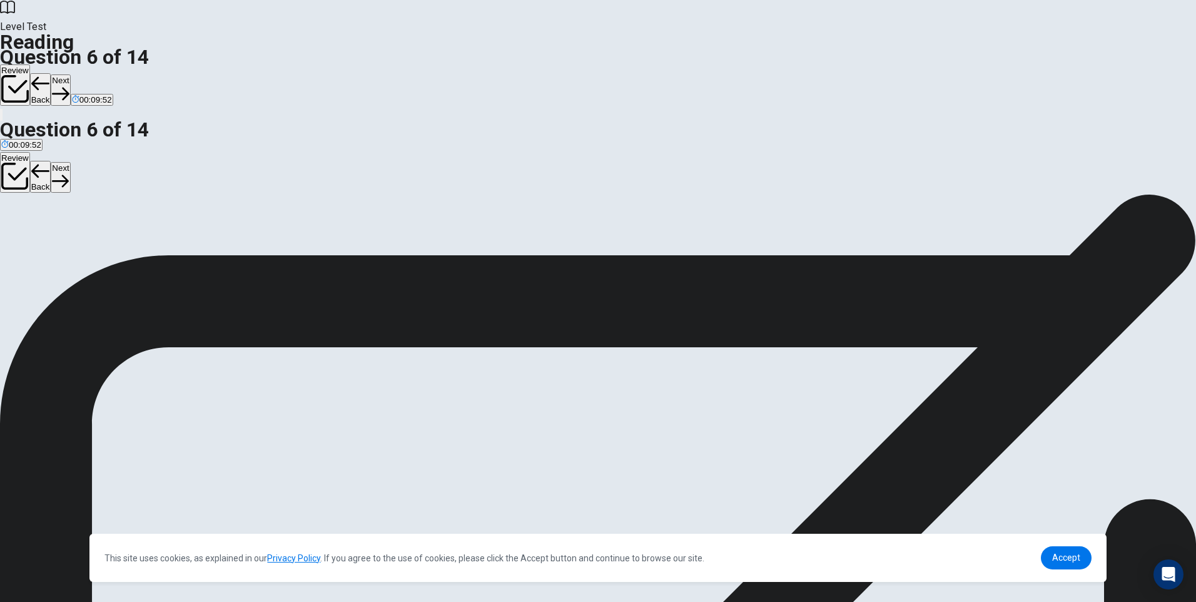
click at [70, 74] on button "Next" at bounding box center [60, 89] width 19 height 31
drag, startPoint x: 301, startPoint y: 127, endPoint x: 381, endPoint y: 131, distance: 80.8
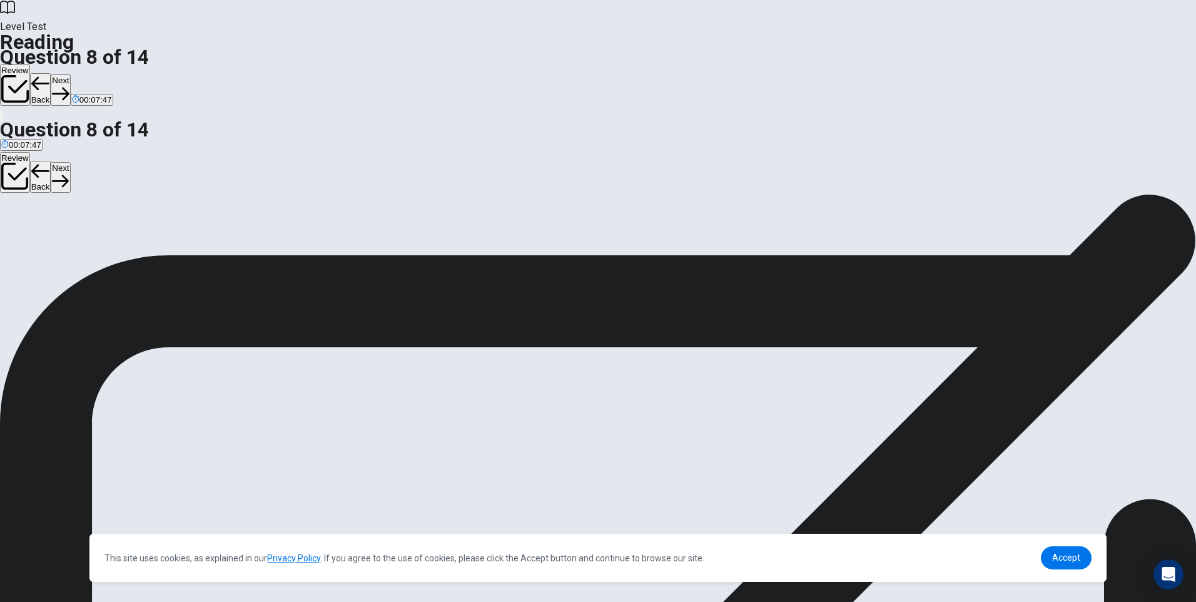
click at [70, 74] on button "Next" at bounding box center [60, 89] width 19 height 31
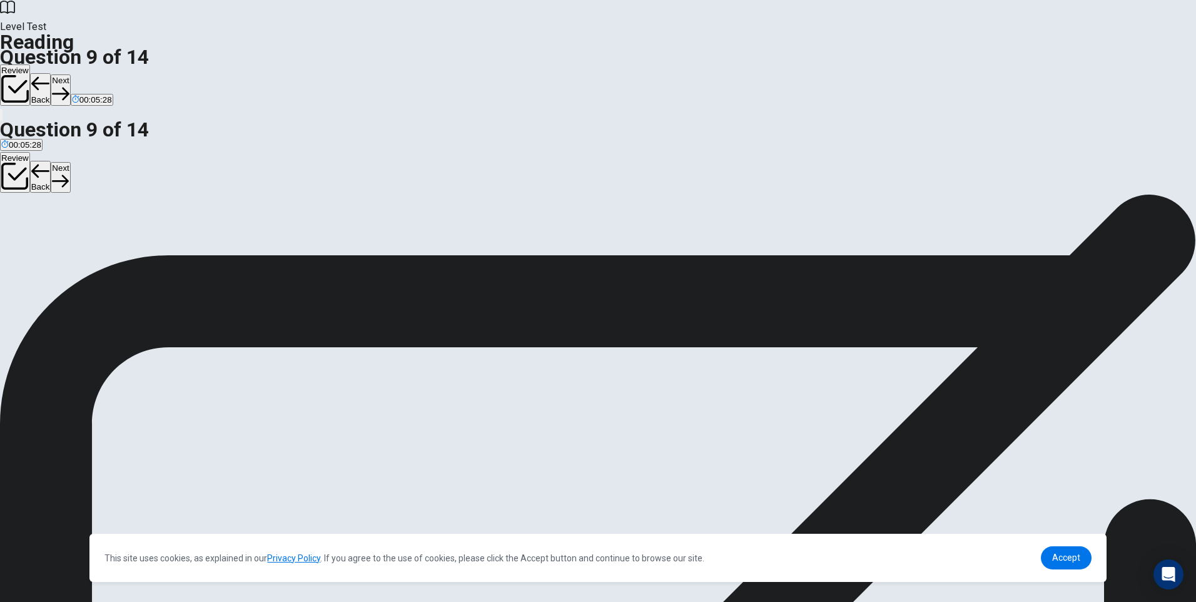
scroll to position [167, 0]
drag, startPoint x: 864, startPoint y: 230, endPoint x: 757, endPoint y: 249, distance: 109.3
click at [70, 74] on button "Next" at bounding box center [60, 89] width 19 height 31
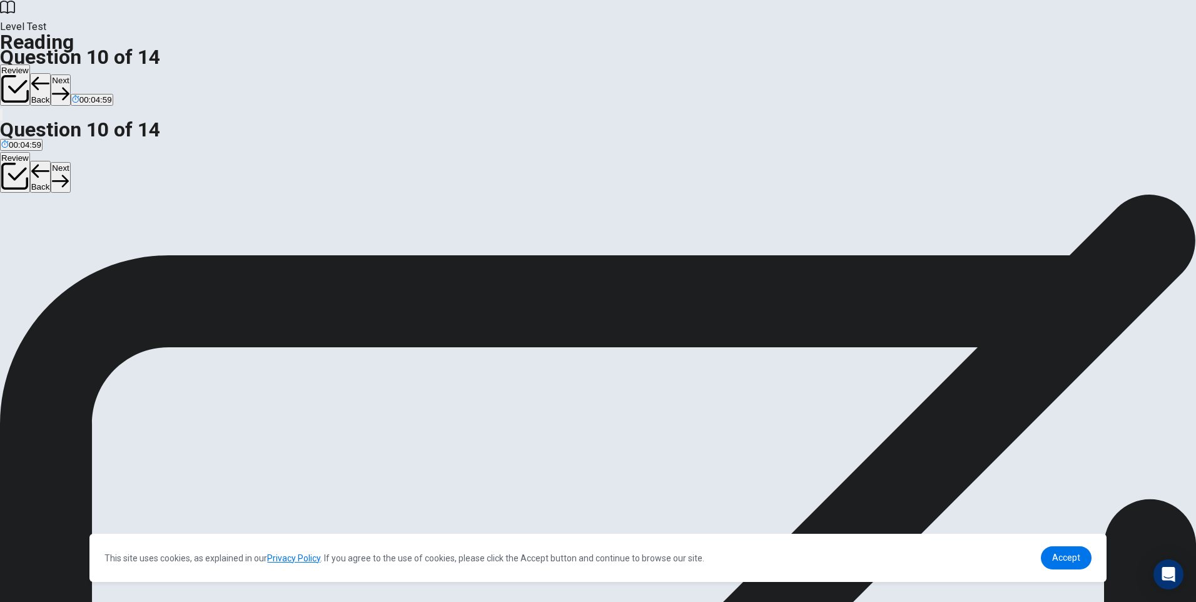
scroll to position [292, 0]
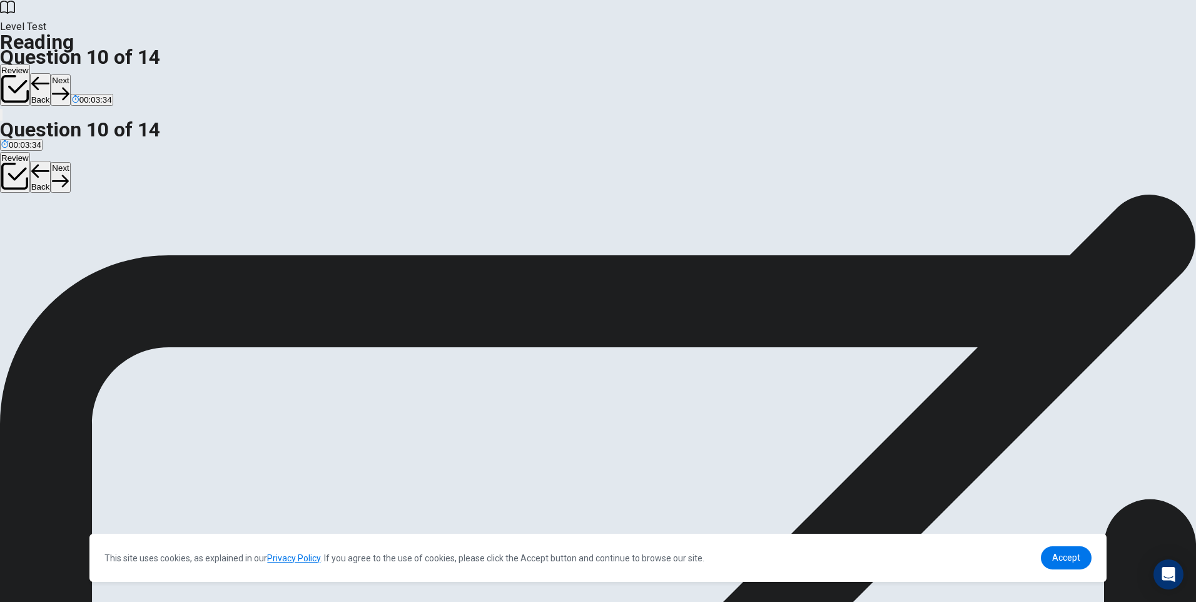
click at [70, 74] on button "Next" at bounding box center [60, 89] width 19 height 31
drag, startPoint x: 266, startPoint y: 193, endPoint x: 338, endPoint y: 185, distance: 72.3
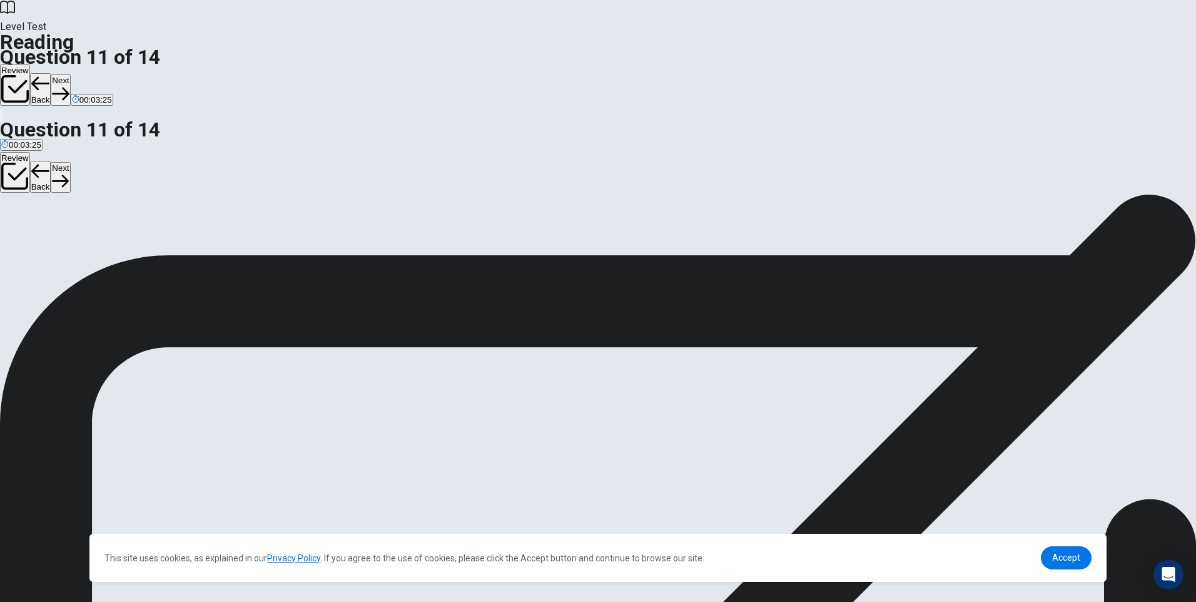
click at [70, 74] on button "Next" at bounding box center [60, 89] width 19 height 31
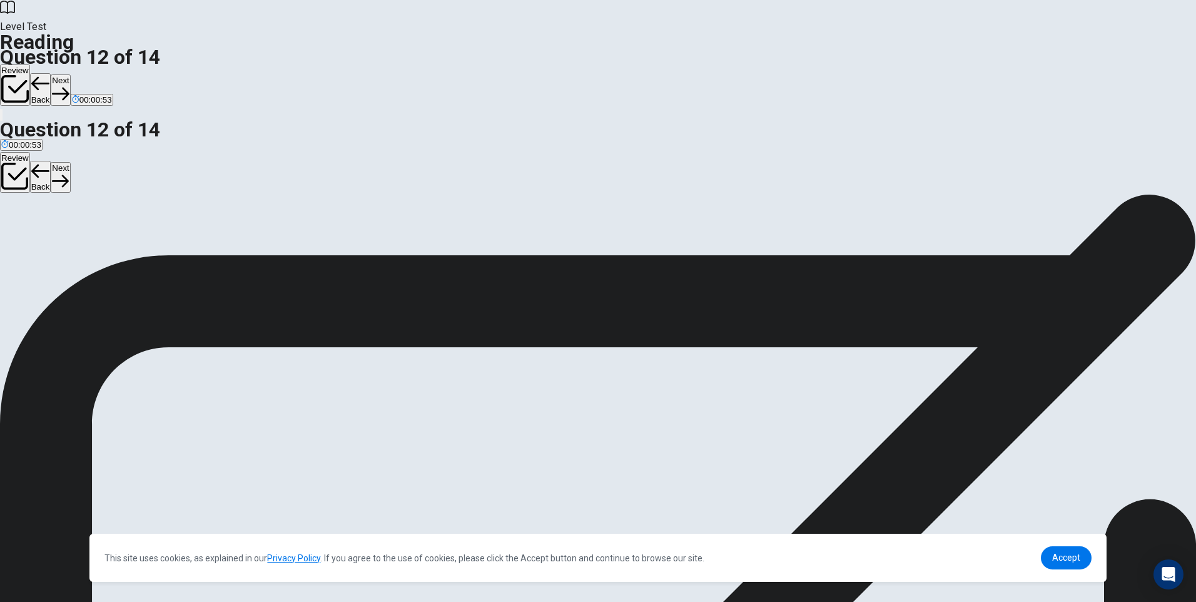
scroll to position [125, 0]
click at [70, 74] on button "Next" at bounding box center [60, 89] width 19 height 31
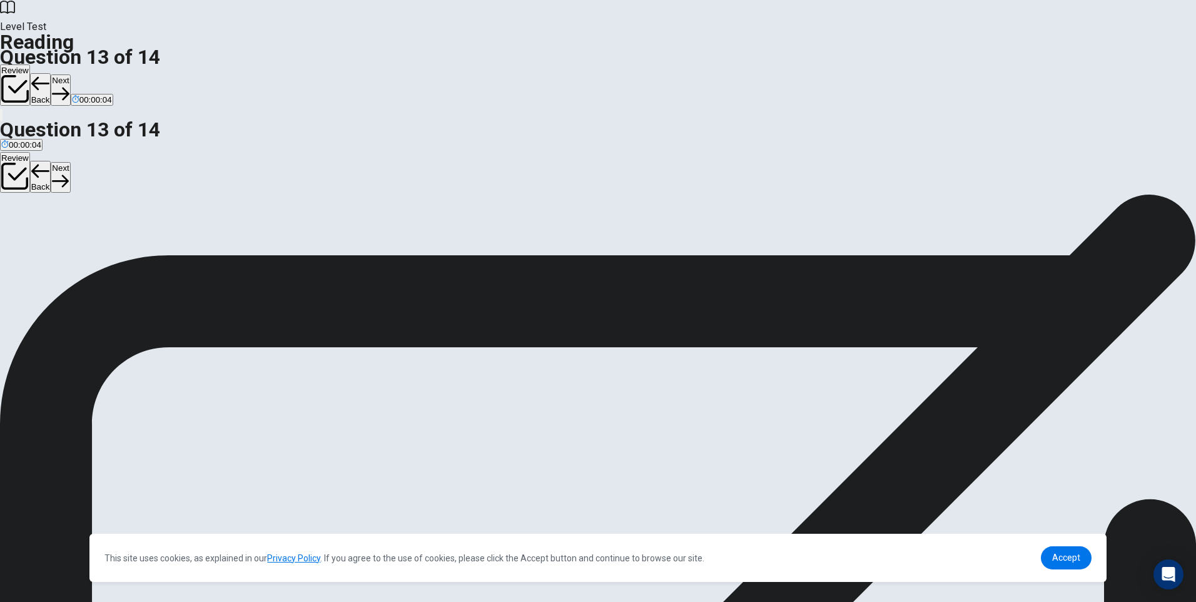
click at [70, 74] on button "Next" at bounding box center [60, 89] width 19 height 31
drag, startPoint x: 278, startPoint y: 330, endPoint x: 530, endPoint y: 326, distance: 251.4
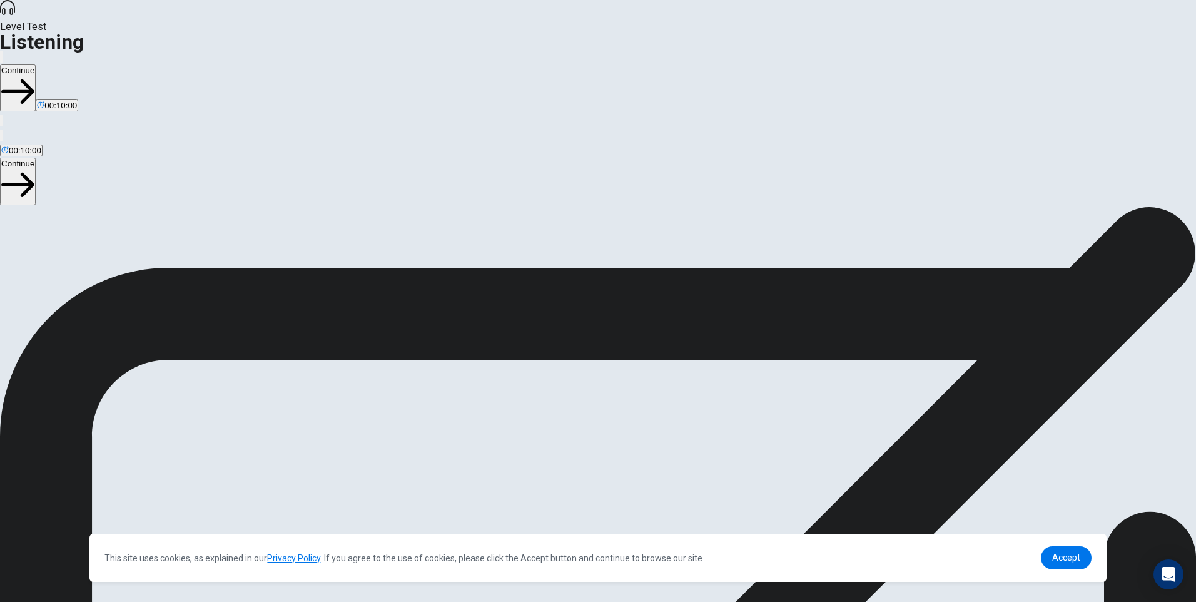
click at [36, 64] on button "Continue" at bounding box center [18, 87] width 36 height 47
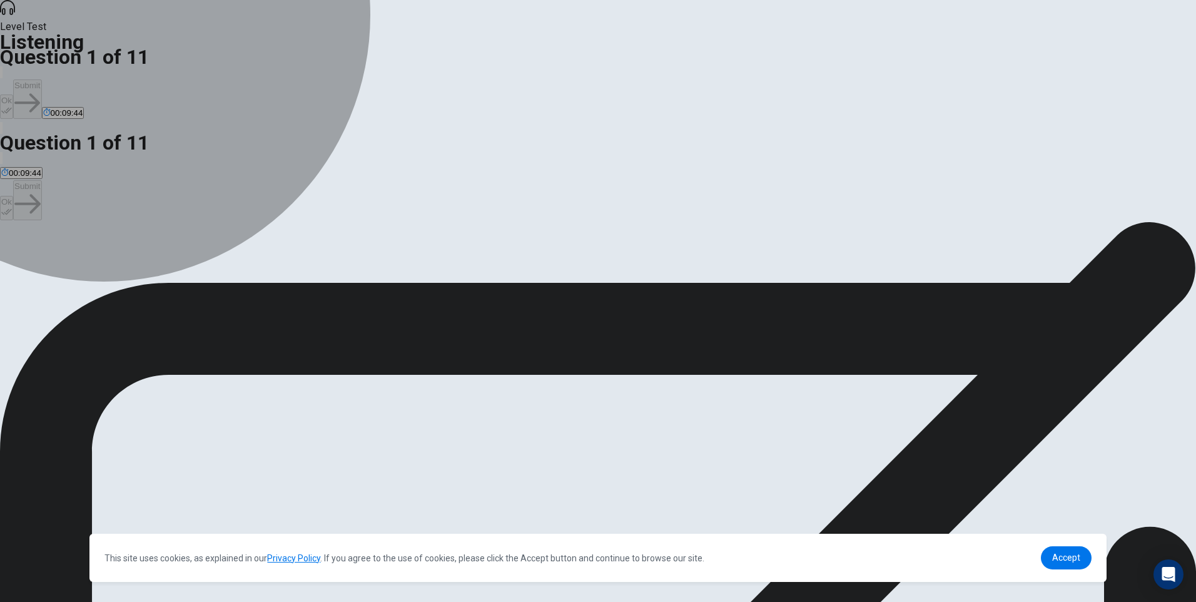
click at [418, 271] on span "A video game that was recently released." at bounding box center [342, 266] width 152 height 9
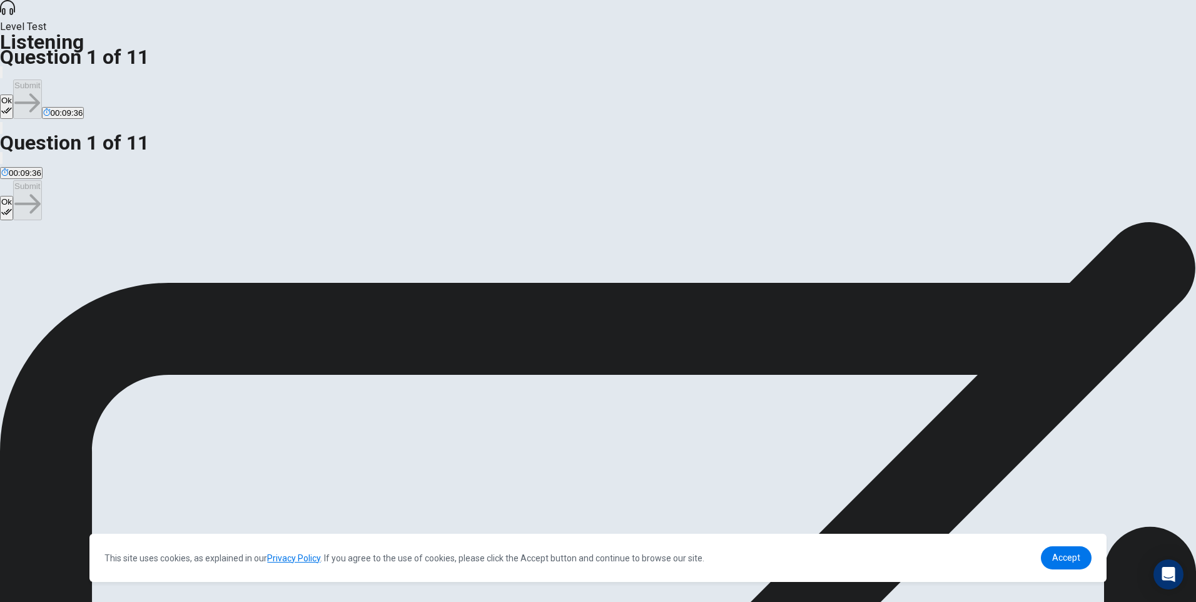
click at [13, 94] on button "Ok" at bounding box center [6, 106] width 13 height 24
click at [41, 79] on button "Submit" at bounding box center [27, 98] width 28 height 39
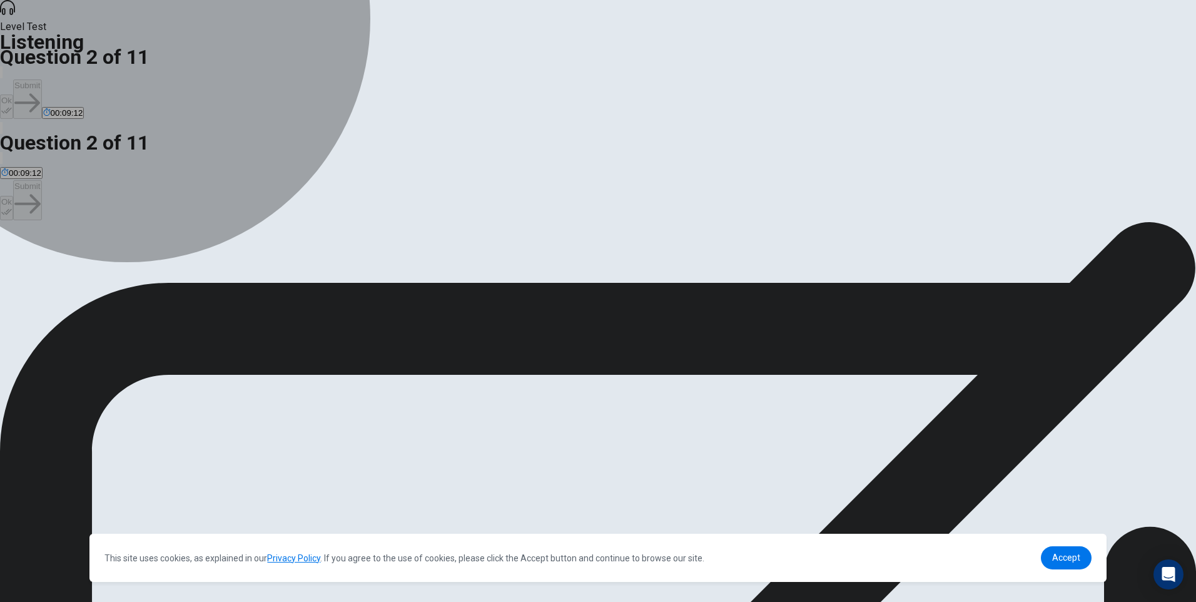
click at [246, 262] on span "The character customization and upgrades." at bounding box center [166, 266] width 160 height 9
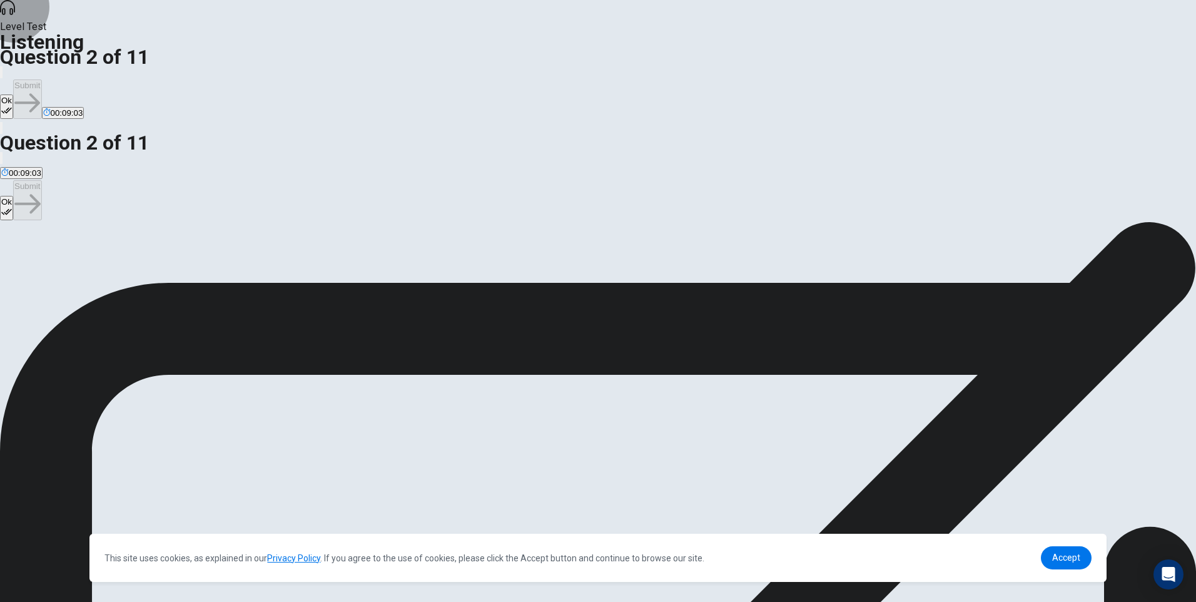
click at [13, 94] on button "Ok" at bounding box center [6, 106] width 13 height 24
click at [41, 79] on button "Submit" at bounding box center [27, 98] width 28 height 39
click at [28, 262] on span "Warrior" at bounding box center [14, 266] width 27 height 9
click at [13, 94] on button "Ok" at bounding box center [6, 106] width 13 height 24
click at [41, 79] on button "Submit" at bounding box center [27, 98] width 28 height 39
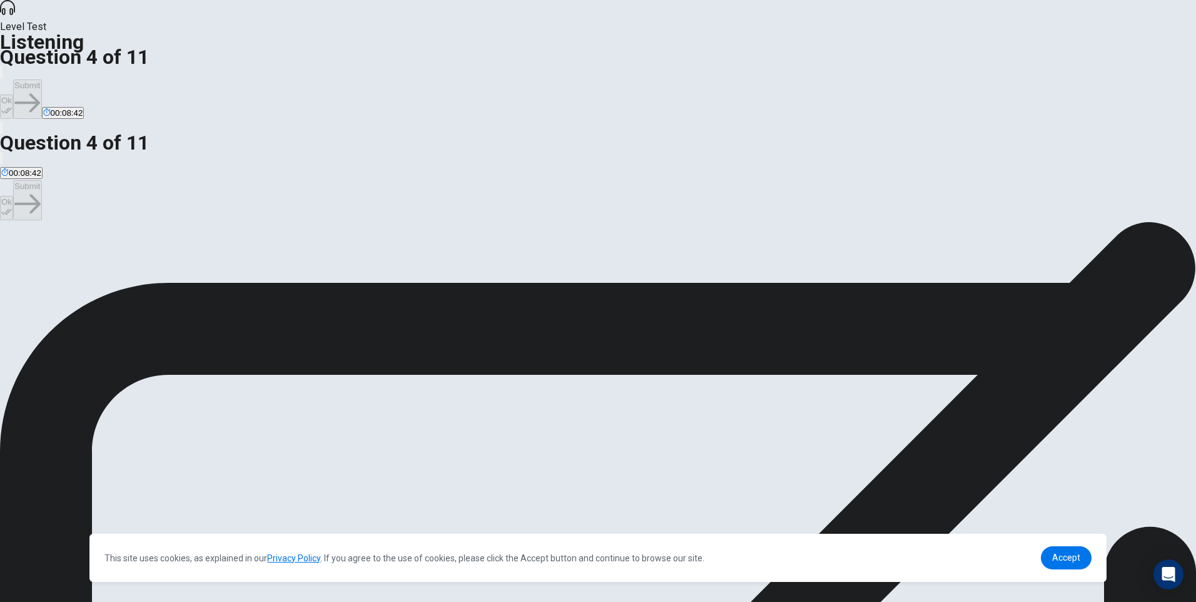
drag, startPoint x: 426, startPoint y: 159, endPoint x: 506, endPoint y: 167, distance: 80.4
click at [382, 238] on span "What aspect of the game does the man enjoy the most? This question is worth 2 p…" at bounding box center [191, 244] width 382 height 12
click at [52, 262] on span "The graphics." at bounding box center [26, 266] width 51 height 9
click at [12, 105] on icon "button" at bounding box center [6, 110] width 11 height 11
click at [41, 79] on button "Submit" at bounding box center [27, 98] width 28 height 39
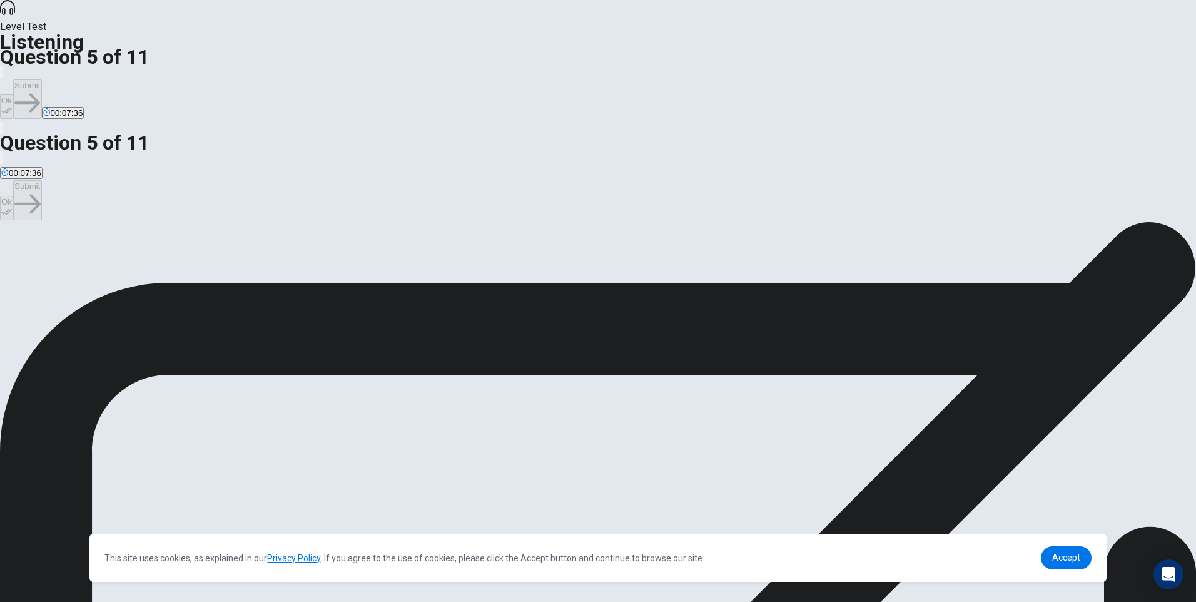
click at [532, 271] on span "Tey are stuck on a boss battle." at bounding box center [504, 266] width 113 height 9
click at [193, 262] on span "They are having trouble customizing their character." at bounding box center [96, 266] width 191 height 9
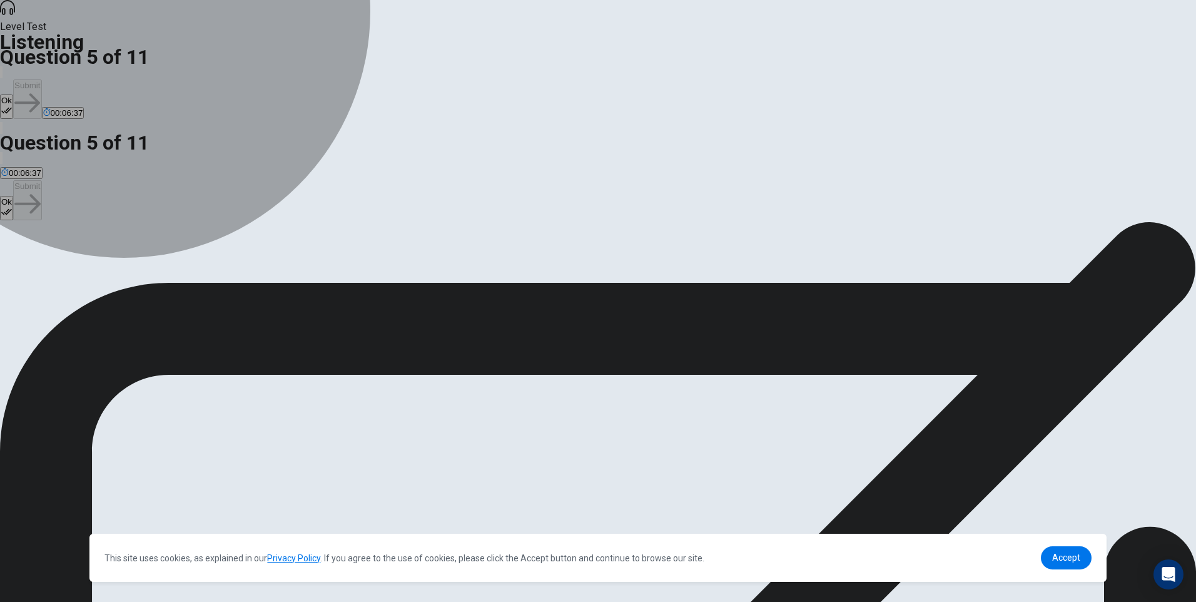
click at [537, 271] on span "Tey are stuck on a boss battle." at bounding box center [504, 266] width 113 height 9
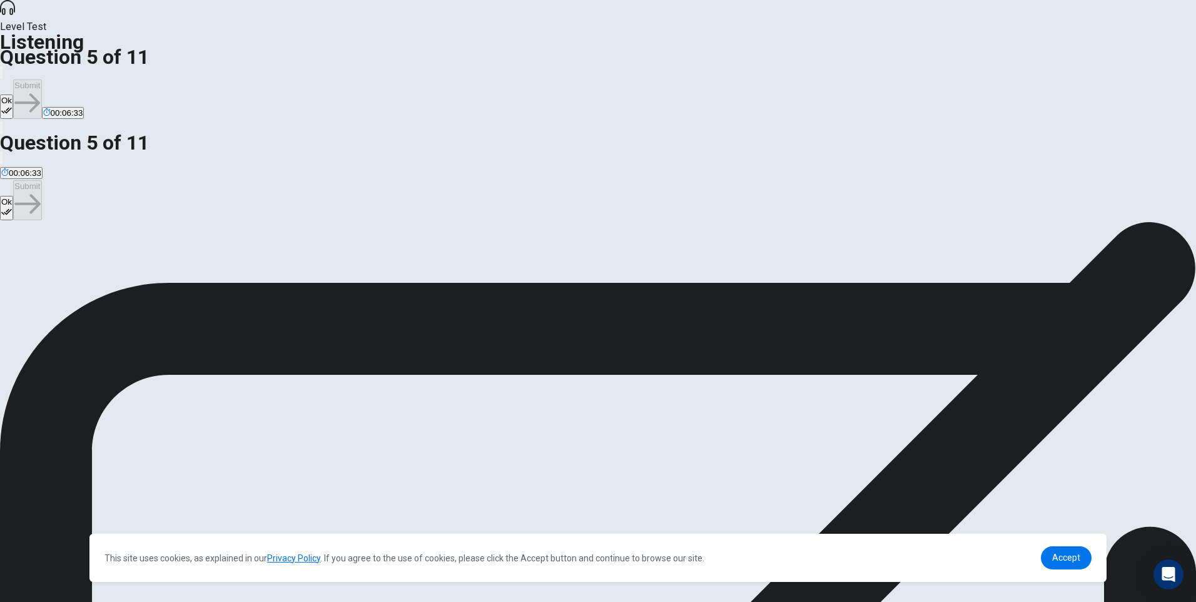
click at [13, 94] on button "Ok" at bounding box center [6, 106] width 13 height 24
click at [41, 79] on button "Submit" at bounding box center [27, 98] width 28 height 39
drag, startPoint x: 488, startPoint y: 155, endPoint x: 643, endPoint y: 161, distance: 155.2
click at [233, 238] on span "How does the woman feel about the game’s bosses?" at bounding box center [116, 244] width 233 height 12
click at [143, 262] on span "They are difficult but satisfying to beat." at bounding box center [72, 266] width 142 height 9
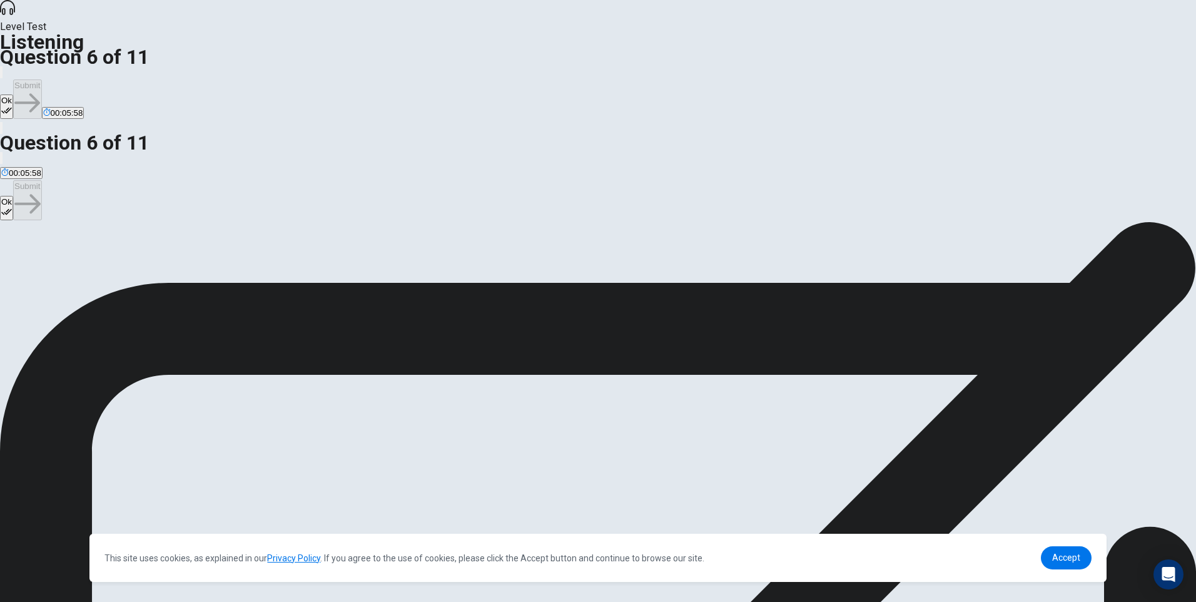
click at [13, 94] on button "Ok" at bounding box center [6, 106] width 13 height 24
click at [41, 79] on button "Submit" at bounding box center [27, 98] width 28 height 39
click at [468, 271] on span "Competing in a tournament." at bounding box center [417, 266] width 103 height 9
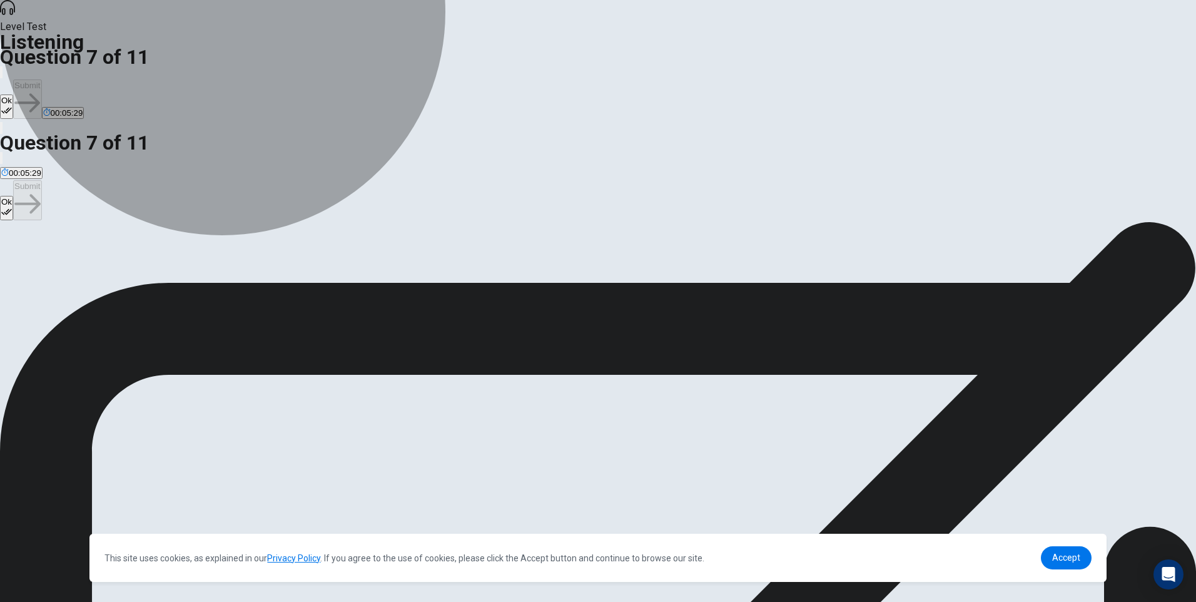
click at [363, 262] on span "Seeing what updates the developers will add." at bounding box center [279, 266] width 167 height 9
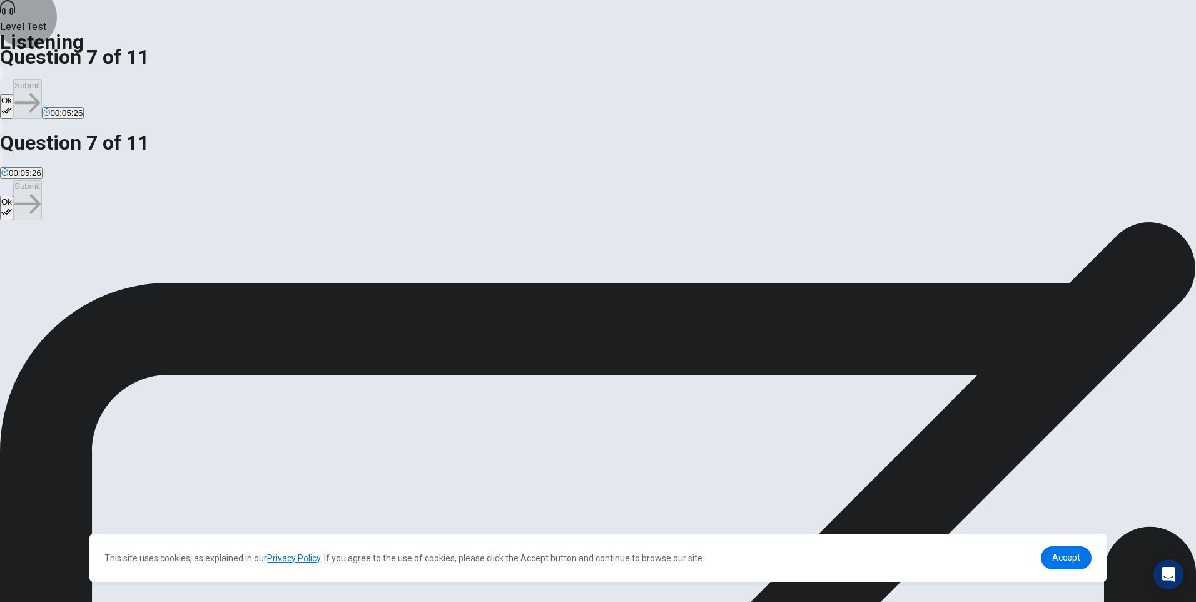
click at [13, 94] on button "Ok" at bounding box center [6, 106] width 13 height 24
click at [41, 79] on button "Submit" at bounding box center [27, 98] width 28 height 39
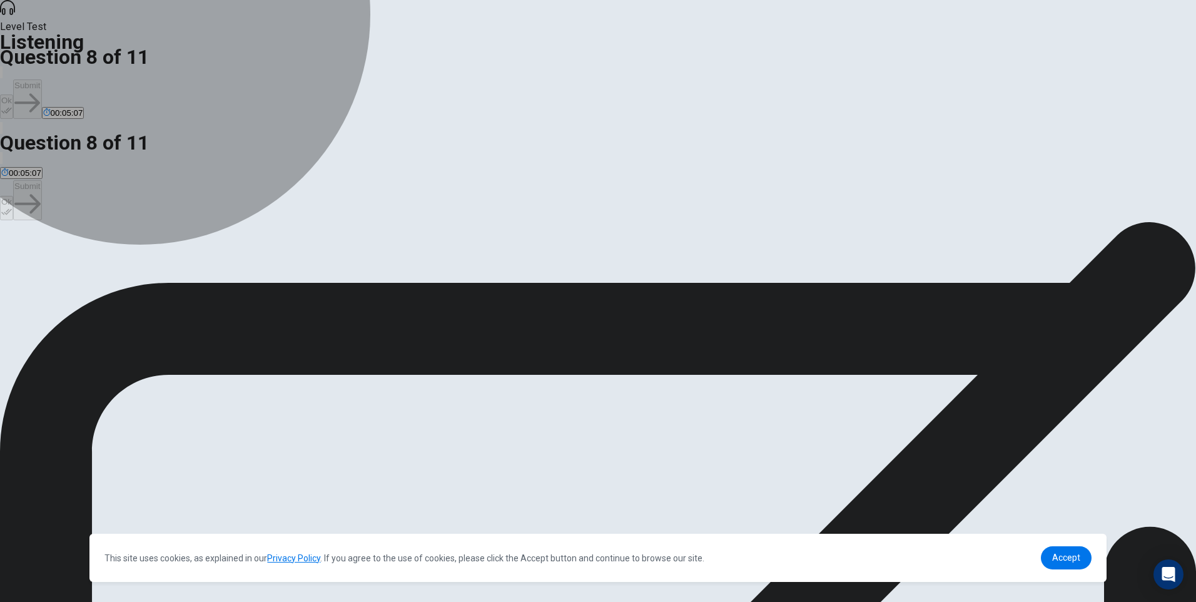
click at [553, 271] on span "They are enjoying it and are eager to continue playing." at bounding box center [456, 266] width 201 height 9
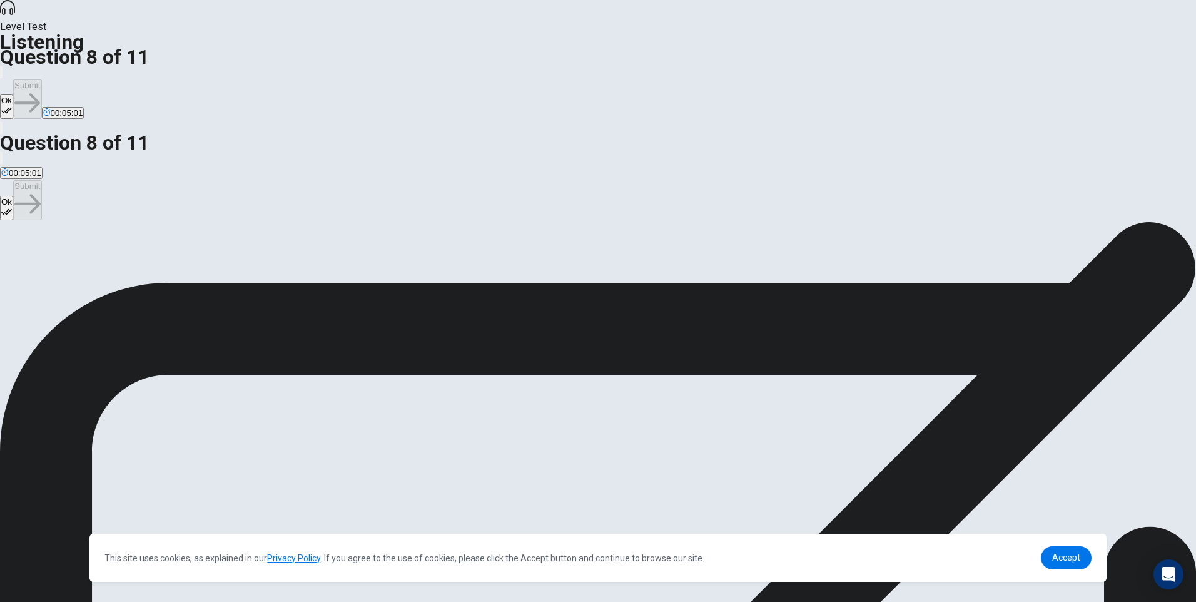
click at [13, 94] on button "Ok" at bounding box center [6, 106] width 13 height 24
click at [41, 79] on button "Submit" at bounding box center [27, 98] width 28 height 39
drag, startPoint x: 551, startPoint y: 157, endPoint x: 637, endPoint y: 159, distance: 86.3
click at [375, 238] on span "What is the woman saying about the game’s storyline? This question is worth 2 p…" at bounding box center [187, 244] width 375 height 12
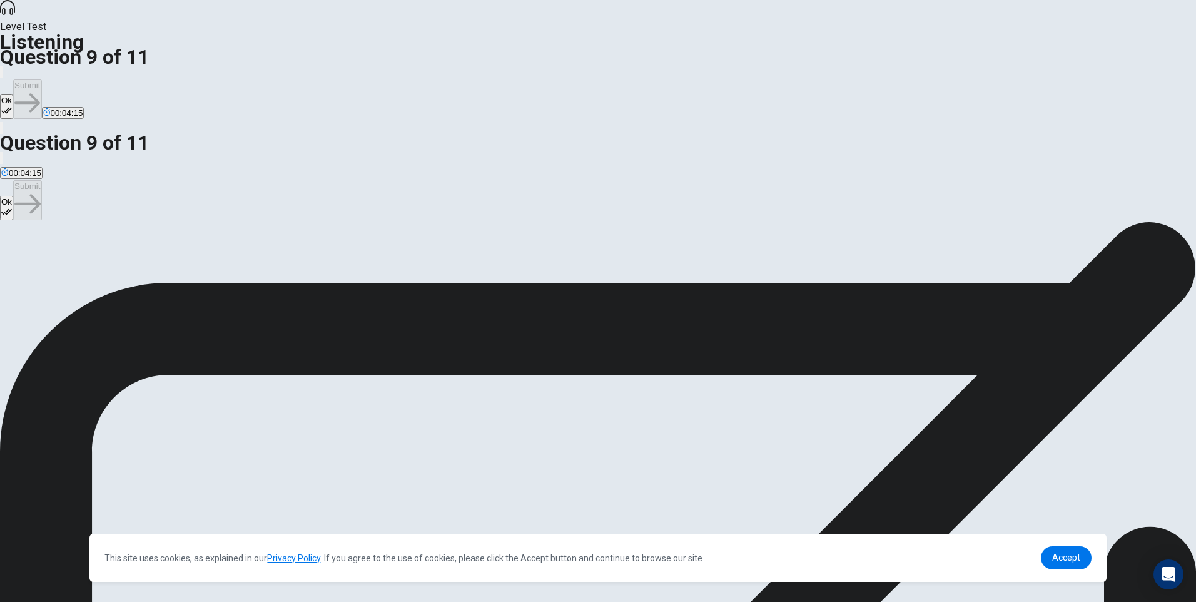
click at [13, 94] on button "Ok" at bounding box center [6, 106] width 13 height 24
click at [41, 79] on button "Submit" at bounding box center [27, 98] width 28 height 39
click at [437, 271] on span "The detailed skill tree with many options." at bounding box center [362, 266] width 150 height 9
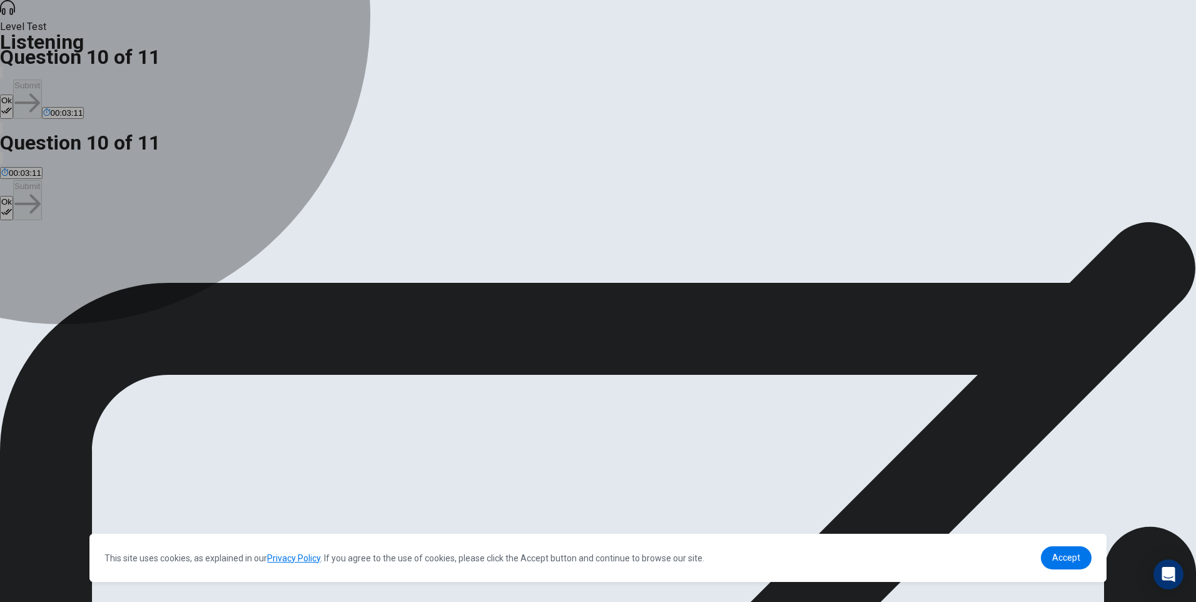
click at [285, 271] on span "The soundtrack of the game." at bounding box center [232, 266] width 106 height 9
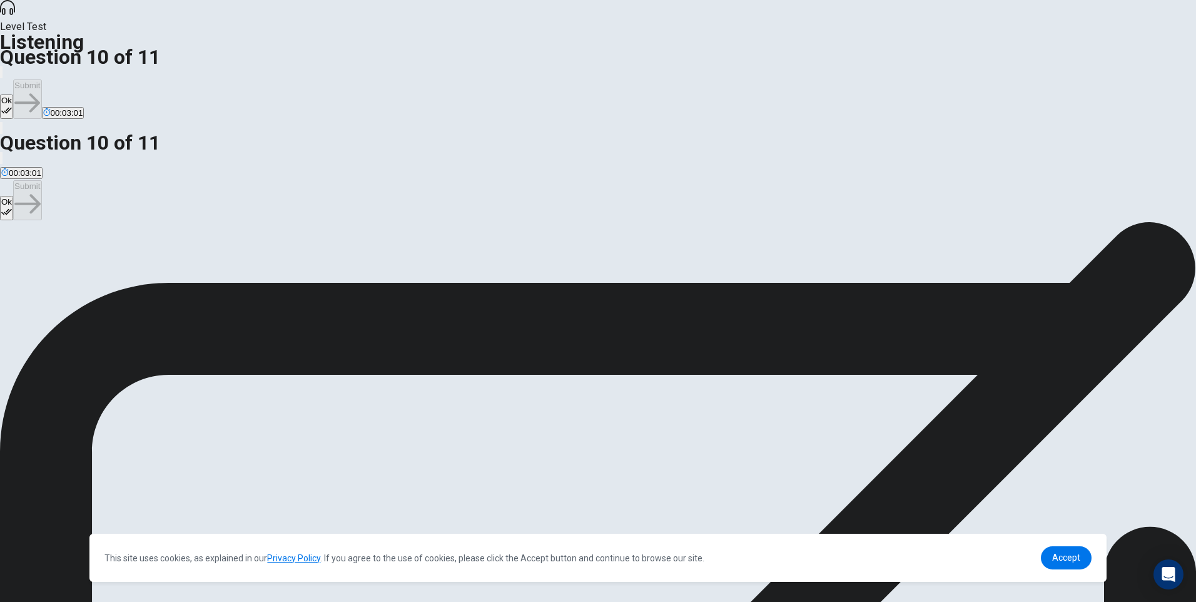
drag, startPoint x: 659, startPoint y: 155, endPoint x: 760, endPoint y: 155, distance: 100.7
click at [405, 238] on span "What feature of the game does the man mention as a highlight of their gameplay …" at bounding box center [202, 244] width 405 height 12
click at [13, 94] on button "Ok" at bounding box center [6, 106] width 13 height 24
click at [41, 79] on button "Submit" at bounding box center [27, 98] width 28 height 39
drag, startPoint x: 433, startPoint y: 156, endPoint x: 548, endPoint y: 163, distance: 114.7
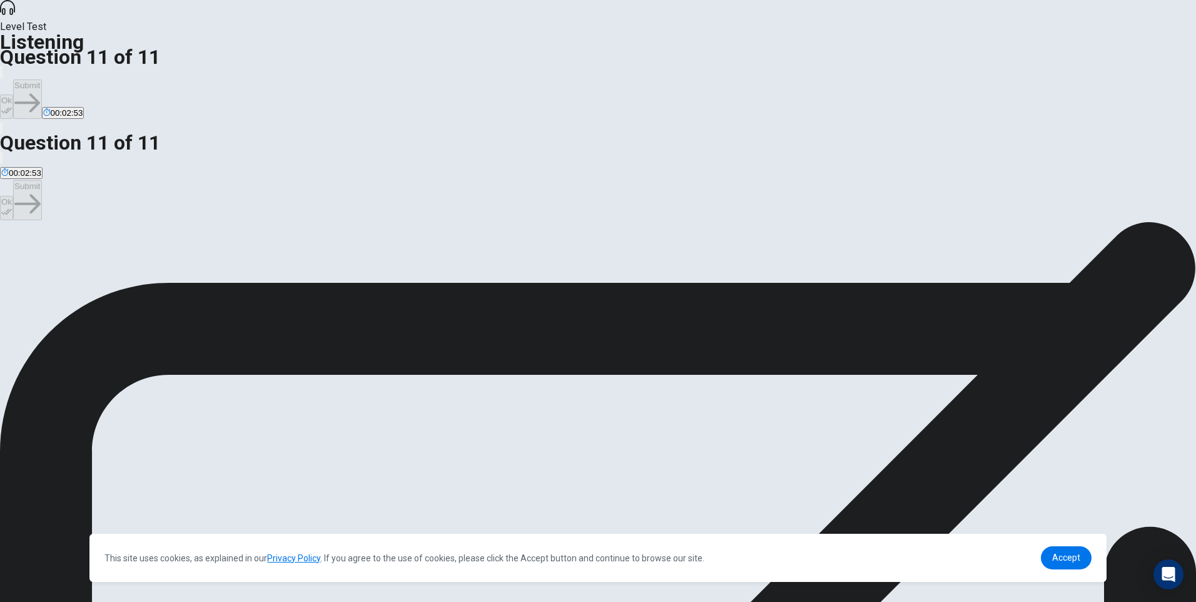
click at [259, 238] on span "What makes the woman want to continue playing the game?" at bounding box center [129, 244] width 259 height 12
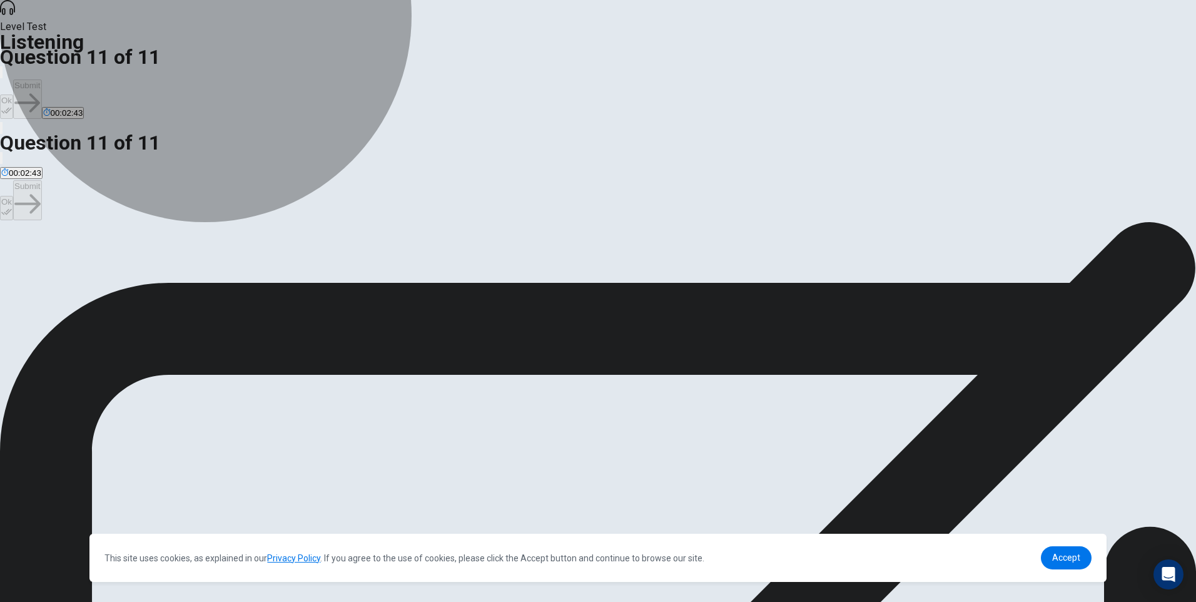
click at [553, 262] on span "Discovering what happens next in the storyline after a plot twist." at bounding box center [435, 266] width 235 height 9
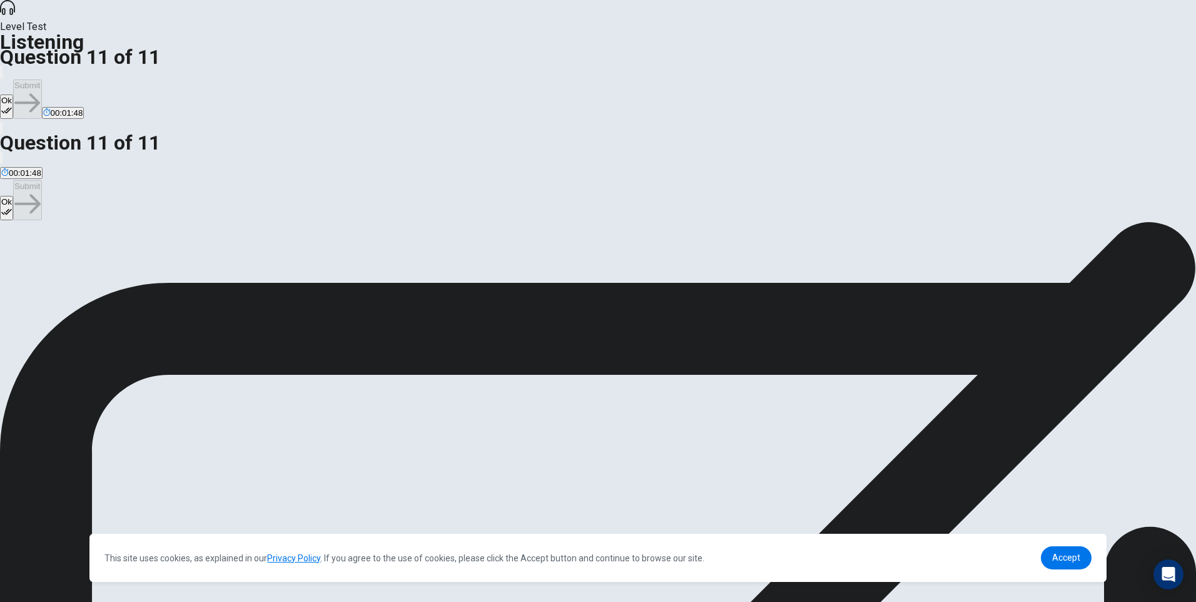
click at [560, 271] on span "Improving their high score." at bounding box center [604, 266] width 98 height 9
click at [555, 253] on button "C Discovering what happens next in the storyline after a plot twist." at bounding box center [436, 261] width 238 height 21
click at [13, 94] on button "Ok" at bounding box center [6, 106] width 13 height 24
click at [41, 79] on button "Submit" at bounding box center [27, 98] width 28 height 39
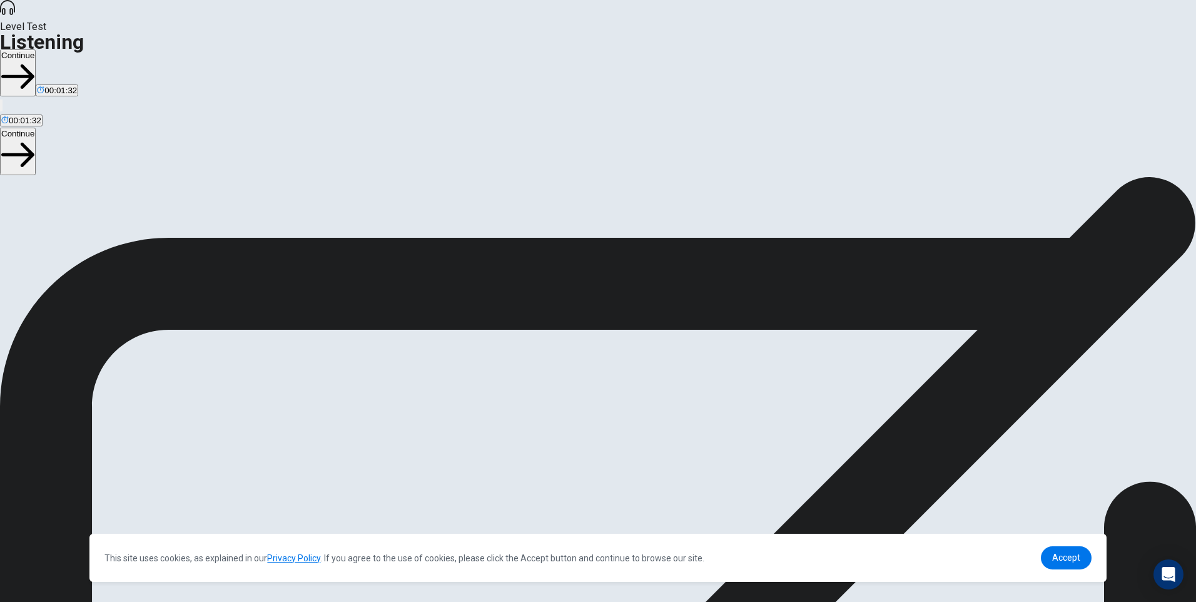
click at [36, 49] on button "Continue" at bounding box center [18, 72] width 36 height 47
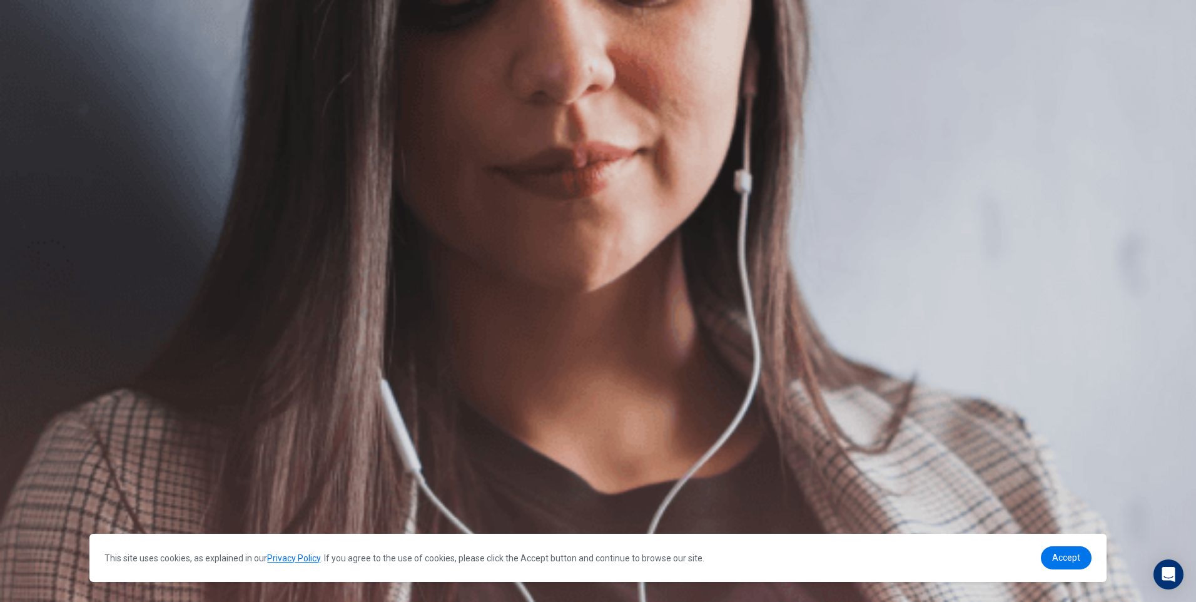
scroll to position [74, 0]
click at [36, 64] on button "Continue" at bounding box center [18, 87] width 36 height 47
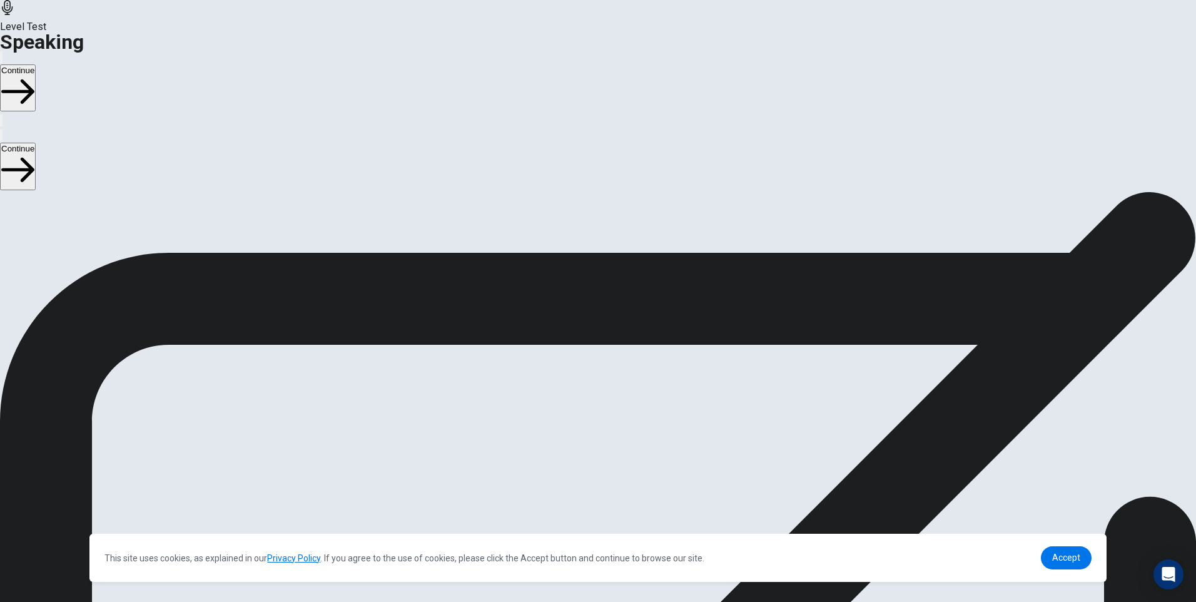
click at [613, 411] on icon at bounding box center [597, 433] width 32 height 44
click at [606, 325] on icon at bounding box center [592, 344] width 27 height 38
click at [584, 368] on button "Play Audio" at bounding box center [583, 374] width 3 height 12
click at [596, 377] on icon "Play Audio" at bounding box center [590, 384] width 12 height 15
click at [617, 325] on icon at bounding box center [598, 344] width 38 height 38
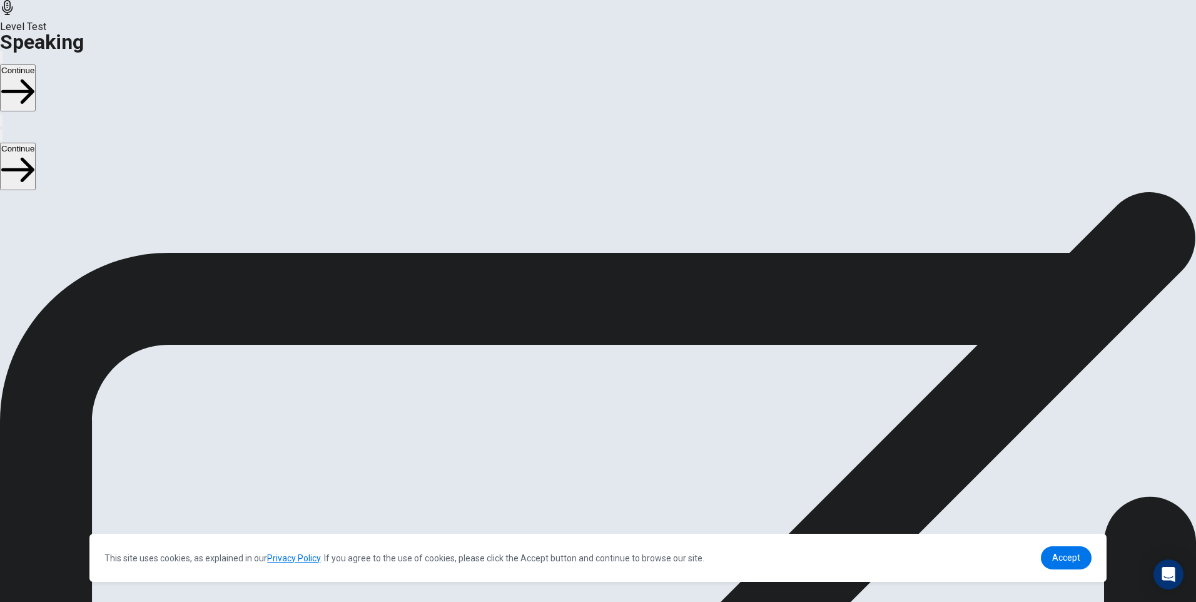
click at [617, 325] on icon at bounding box center [598, 344] width 38 height 38
click at [580, 377] on icon "Record Again" at bounding box center [580, 377] width 0 height 0
click at [613, 411] on icon at bounding box center [597, 433] width 32 height 44
click at [606, 325] on icon at bounding box center [592, 344] width 27 height 38
click at [582, 368] on button "Record Again" at bounding box center [580, 374] width 3 height 12
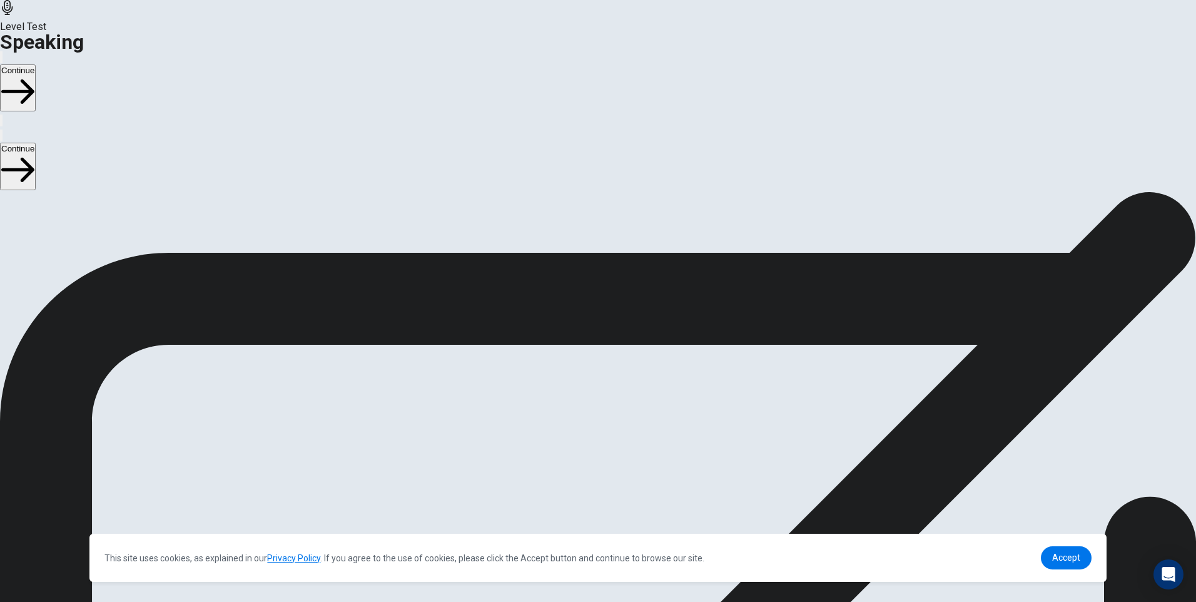
click at [620, 331] on div "Stop Recording" at bounding box center [598, 410] width 44 height 159
click at [584, 368] on button "Play Audio" at bounding box center [583, 374] width 3 height 12
click at [36, 64] on button "Continue" at bounding box center [18, 87] width 36 height 47
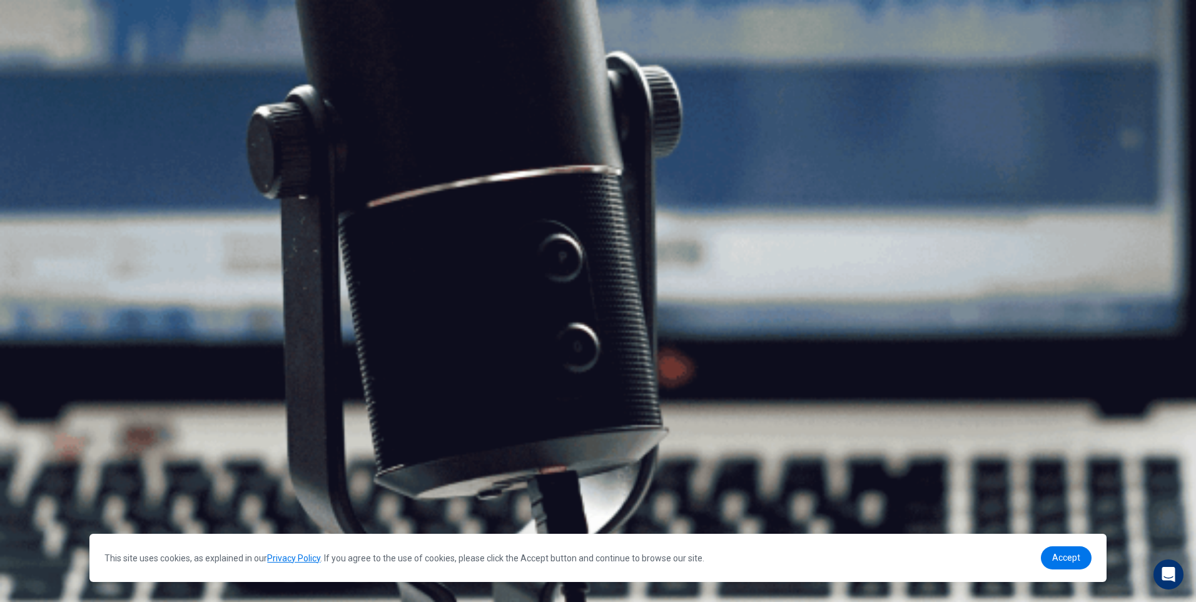
click at [36, 64] on button "Continue" at bounding box center [18, 87] width 36 height 47
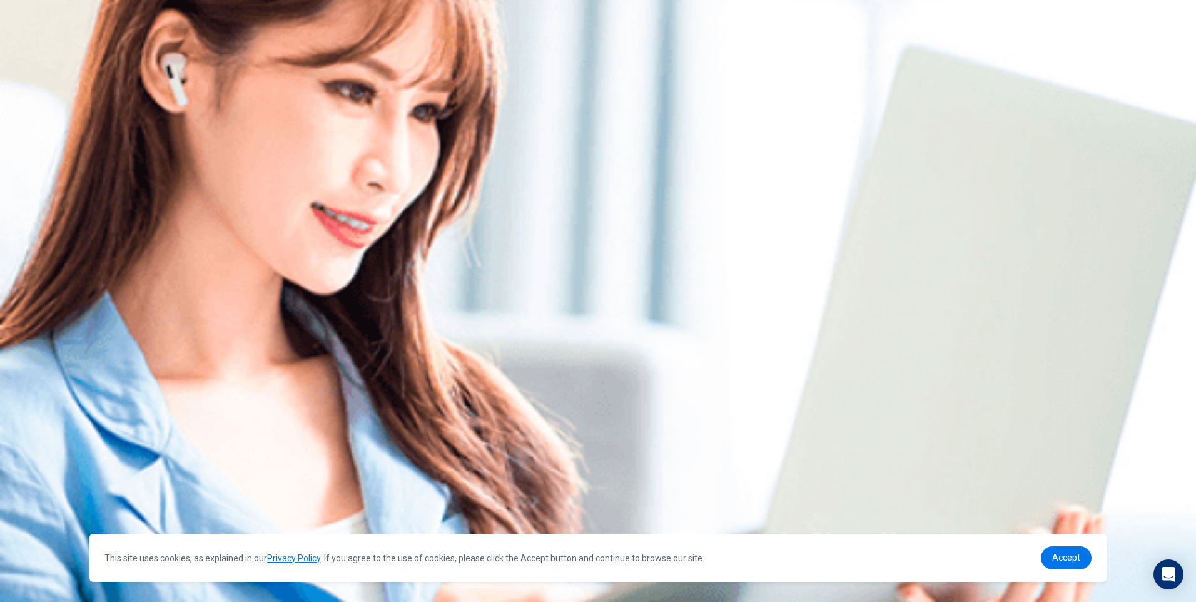
scroll to position [0, 0]
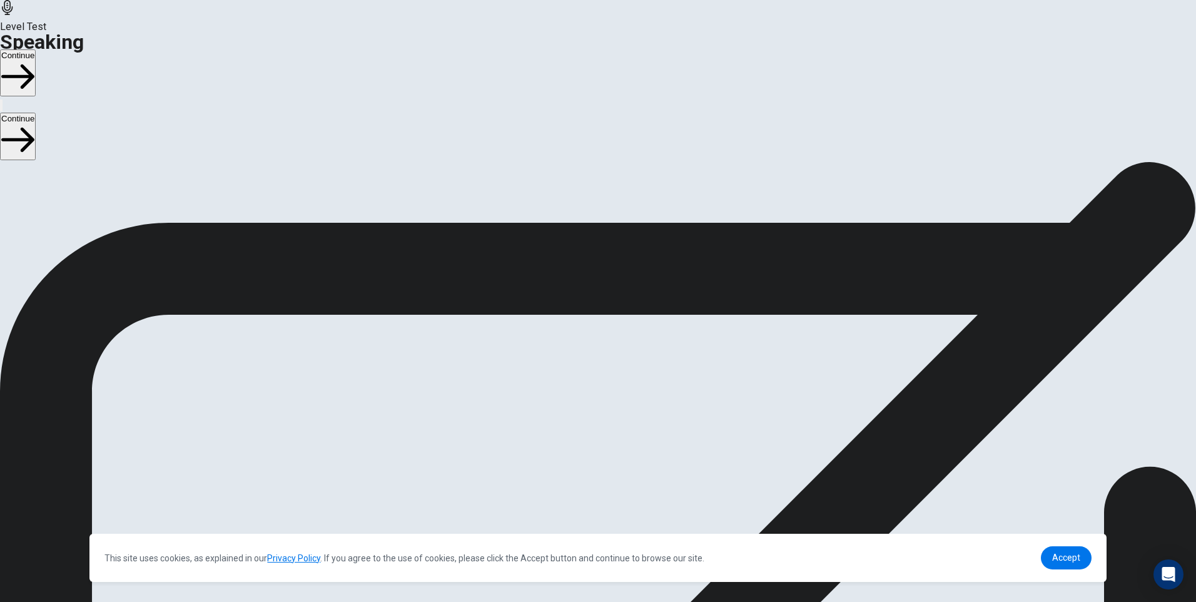
click at [36, 49] on button "Continue" at bounding box center [18, 72] width 36 height 47
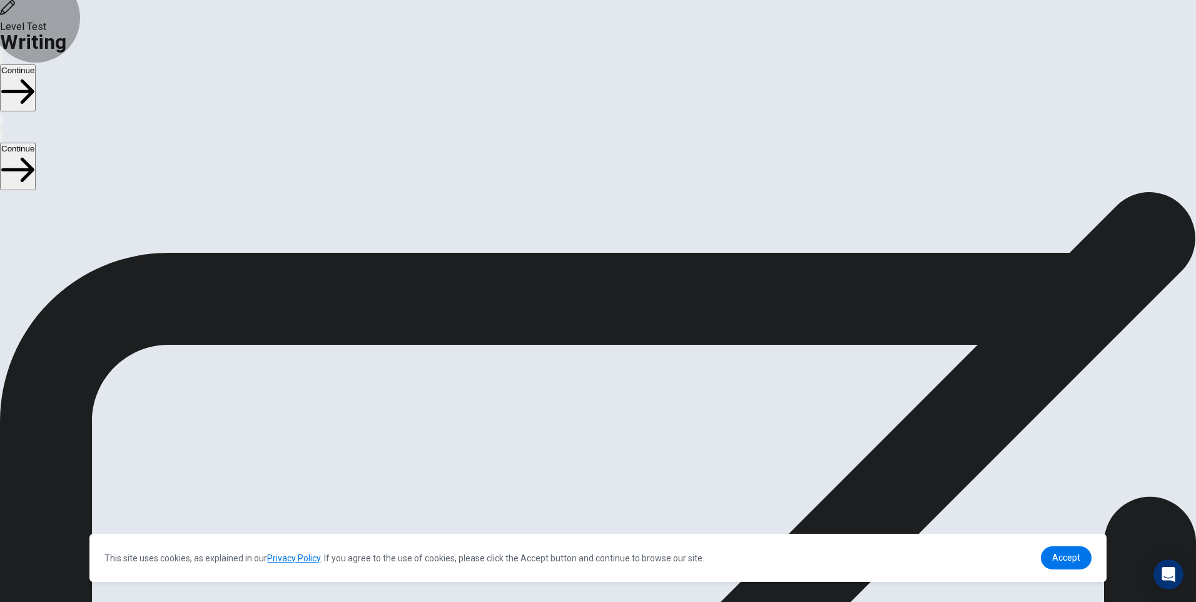
click at [36, 64] on button "Continue" at bounding box center [18, 87] width 36 height 47
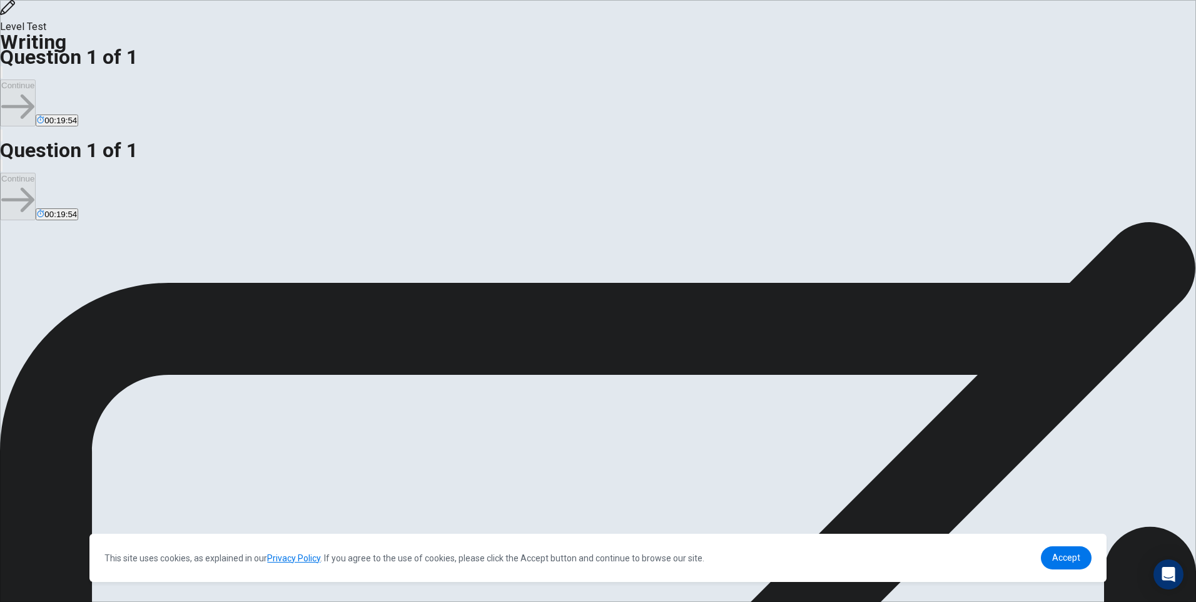
drag, startPoint x: 318, startPoint y: 126, endPoint x: 386, endPoint y: 129, distance: 67.6
click at [247, 253] on span "Write an essay about your opinion on a topic. A good essay is usually about 150…" at bounding box center [123, 334] width 247 height 162
click at [281, 418] on span "Do small class sizes lead to better learning outcomes?" at bounding box center [160, 424] width 242 height 12
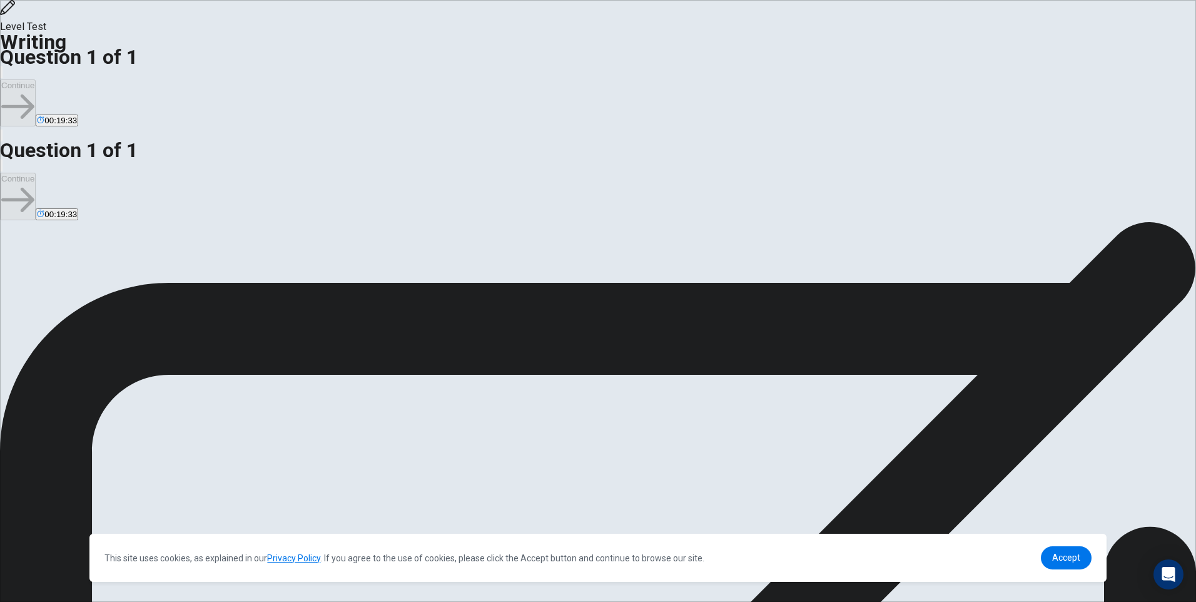
click at [281, 418] on span "Do small class sizes lead to better learning outcomes?" at bounding box center [160, 424] width 242 height 12
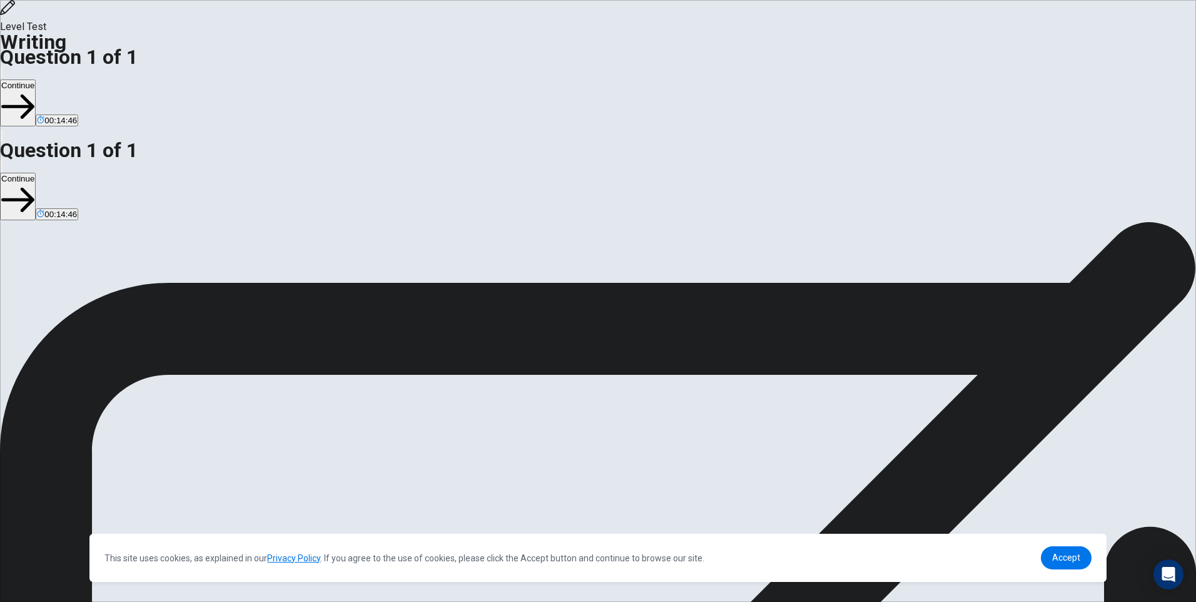
drag, startPoint x: 843, startPoint y: 144, endPoint x: 865, endPoint y: 142, distance: 21.3
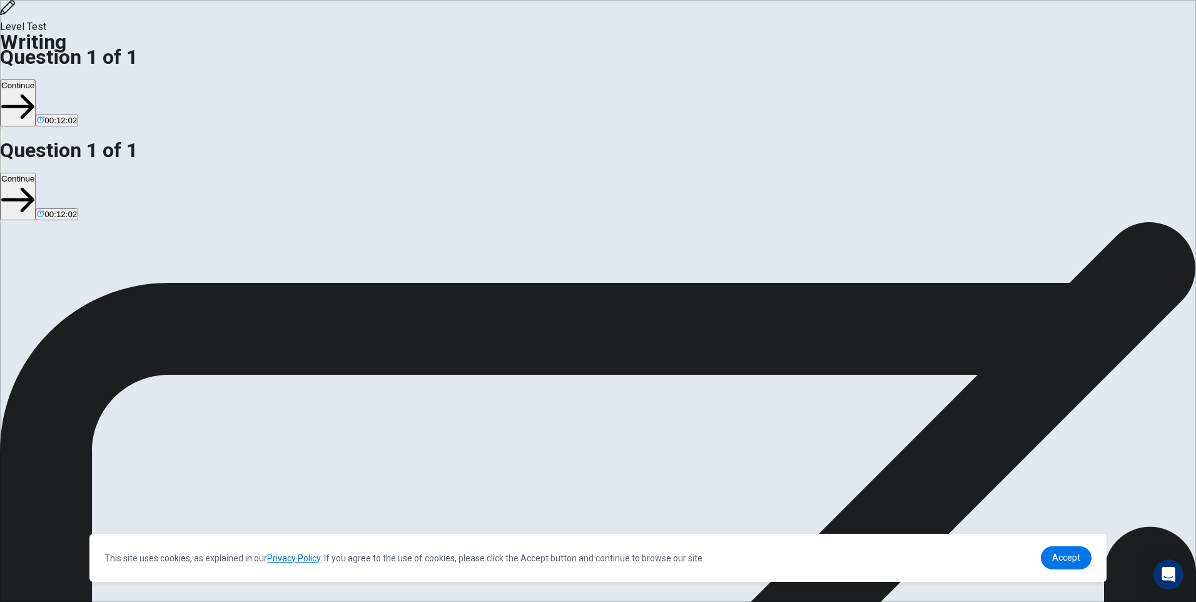
drag, startPoint x: 717, startPoint y: 186, endPoint x: 741, endPoint y: 184, distance: 24.4
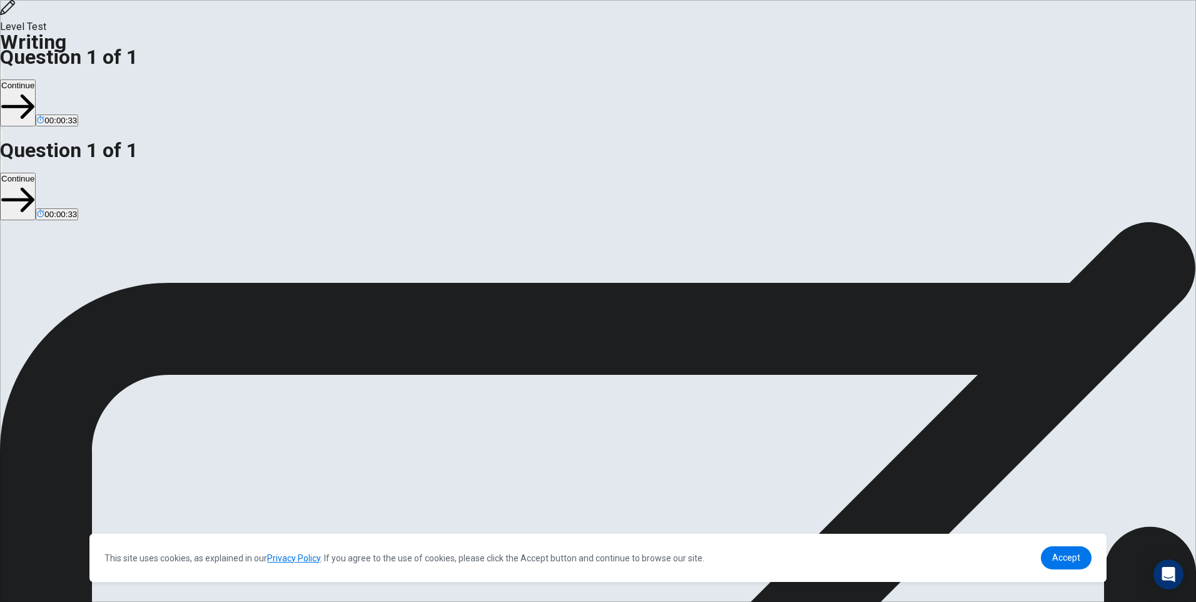
type textarea "**********"
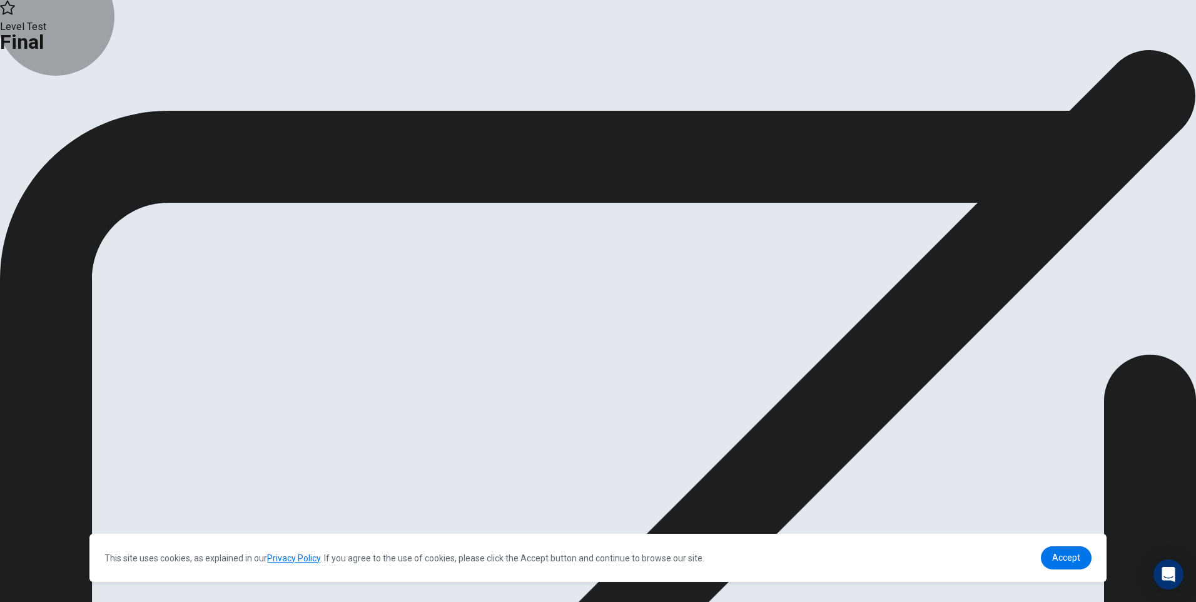
click at [99, 111] on button "Continue" at bounding box center [74, 102] width 51 height 17
